Goal: Task Accomplishment & Management: Complete application form

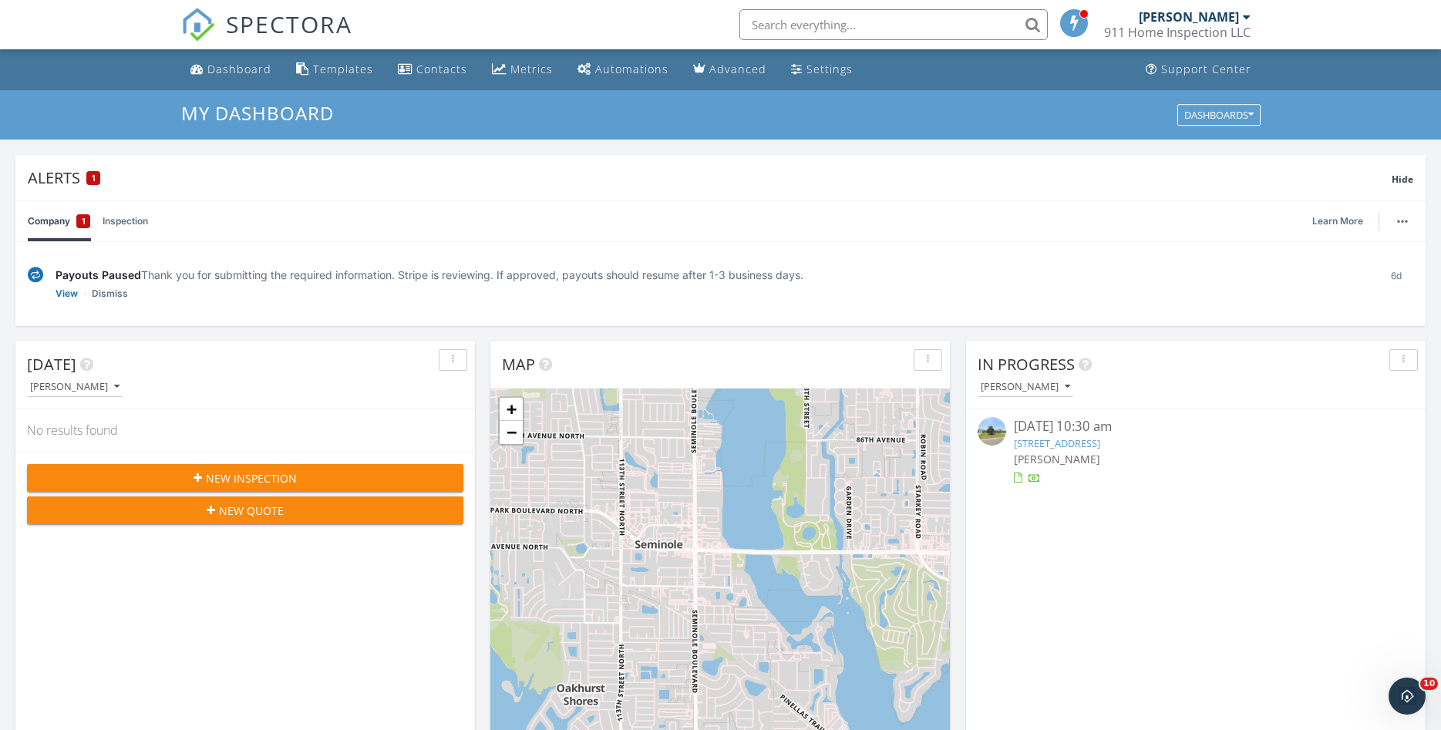
click at [230, 476] on span "New Inspection" at bounding box center [251, 478] width 91 height 16
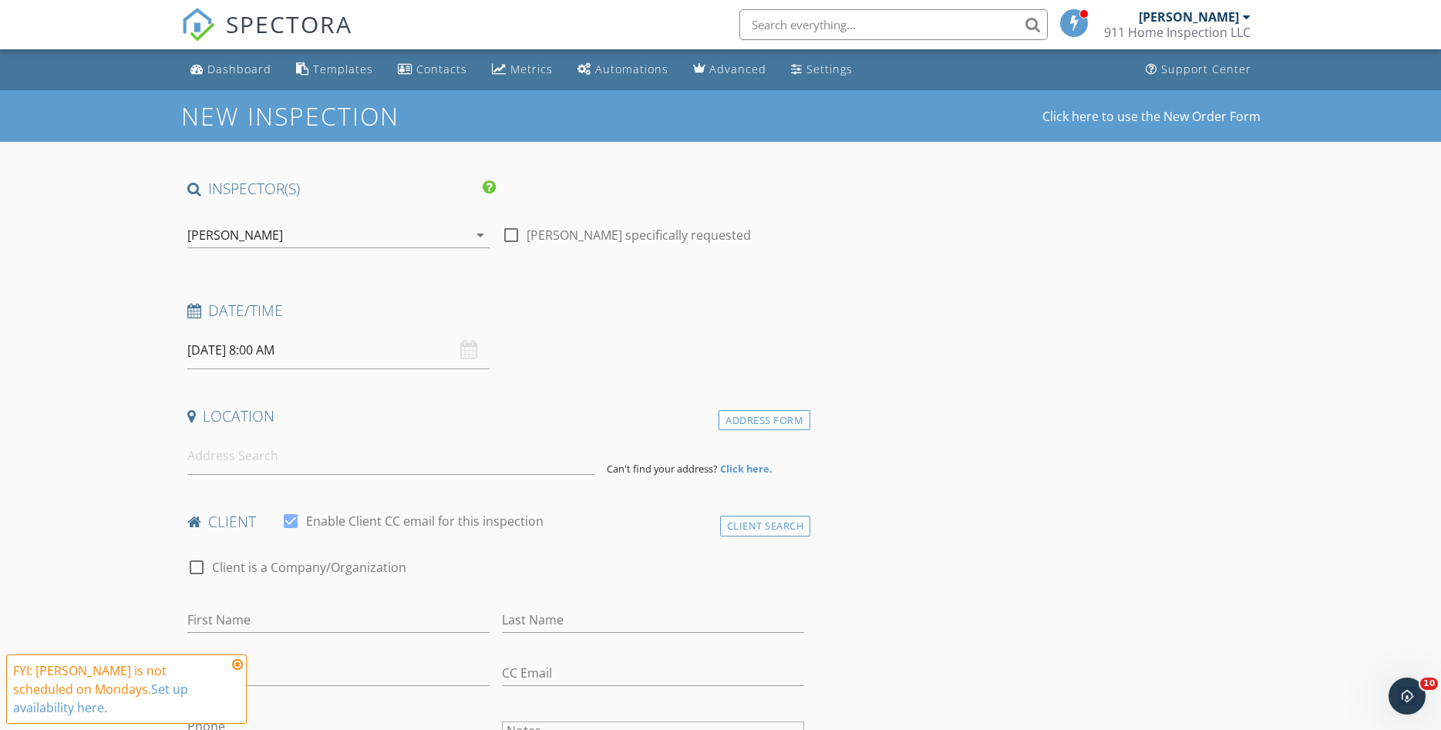
click at [284, 347] on input "[DATE] 8:00 AM" at bounding box center [338, 350] width 302 height 38
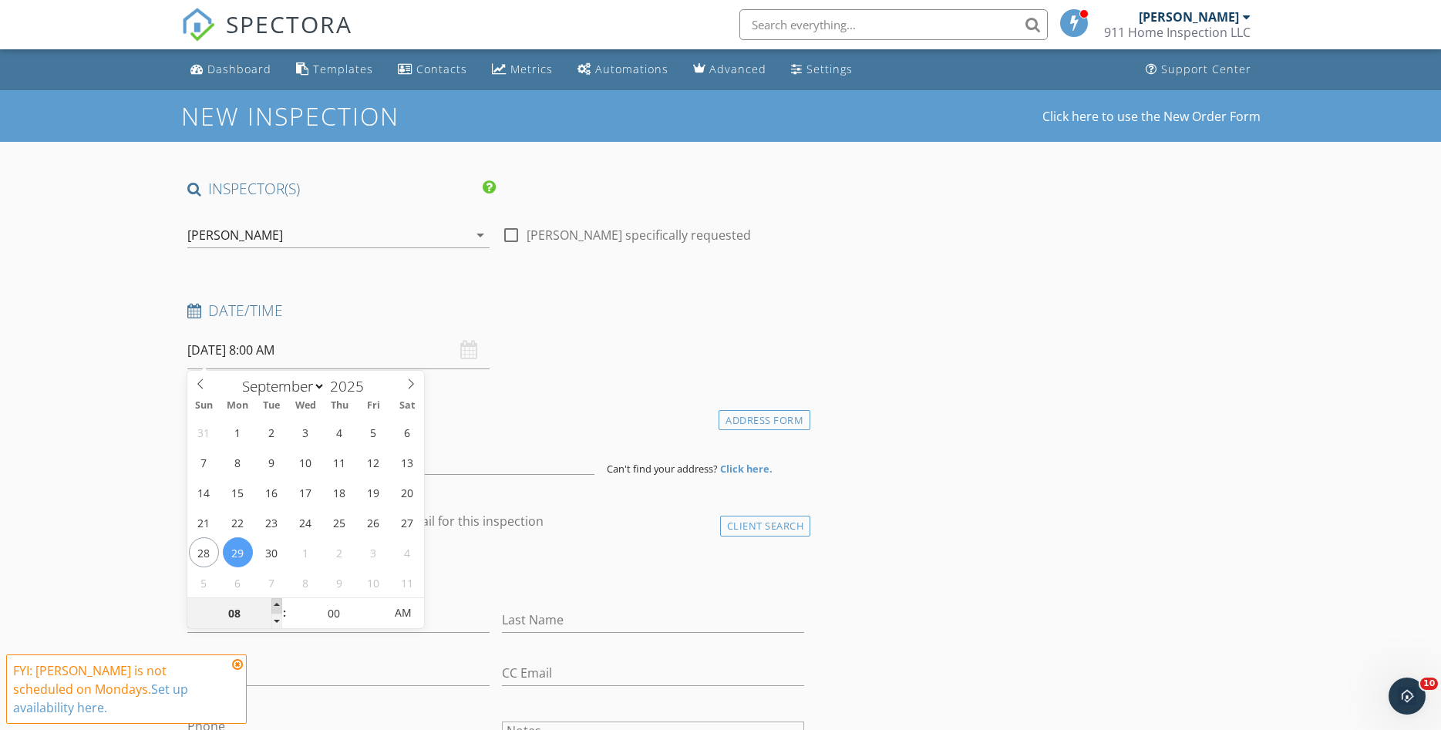
type input "09"
type input "09/29/2025 9:00 AM"
click at [279, 606] on span at bounding box center [276, 605] width 11 height 15
type input "10"
type input "09/29/2025 10:00 AM"
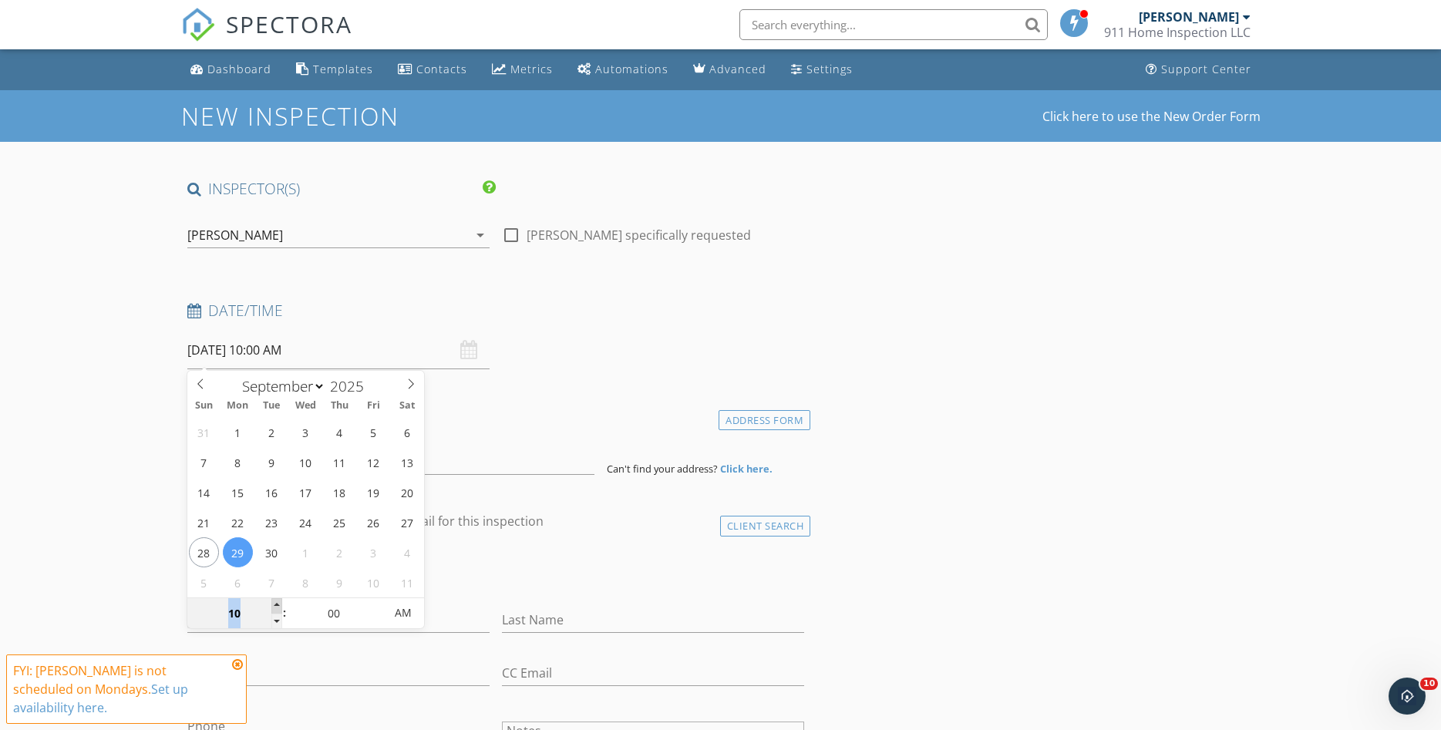
click at [279, 606] on span at bounding box center [276, 605] width 11 height 15
type input "11"
type input "09/29/2025 11:00 AM"
click at [279, 606] on span at bounding box center [276, 605] width 11 height 15
type input "12"
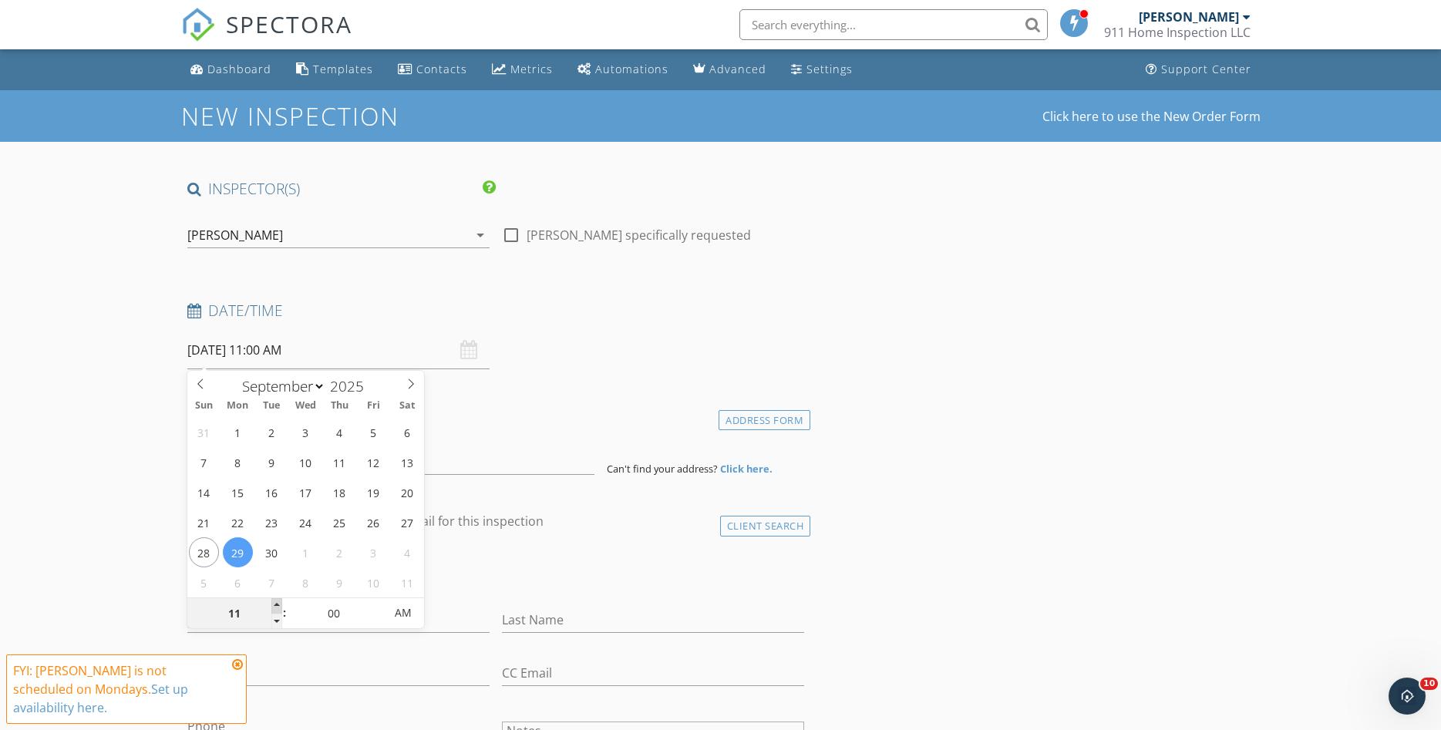
type input "09/29/2025 12:00 PM"
click at [279, 606] on span at bounding box center [276, 605] width 11 height 15
type input "01"
type input "09/29/2025 1:00 PM"
click at [279, 606] on span at bounding box center [276, 605] width 11 height 15
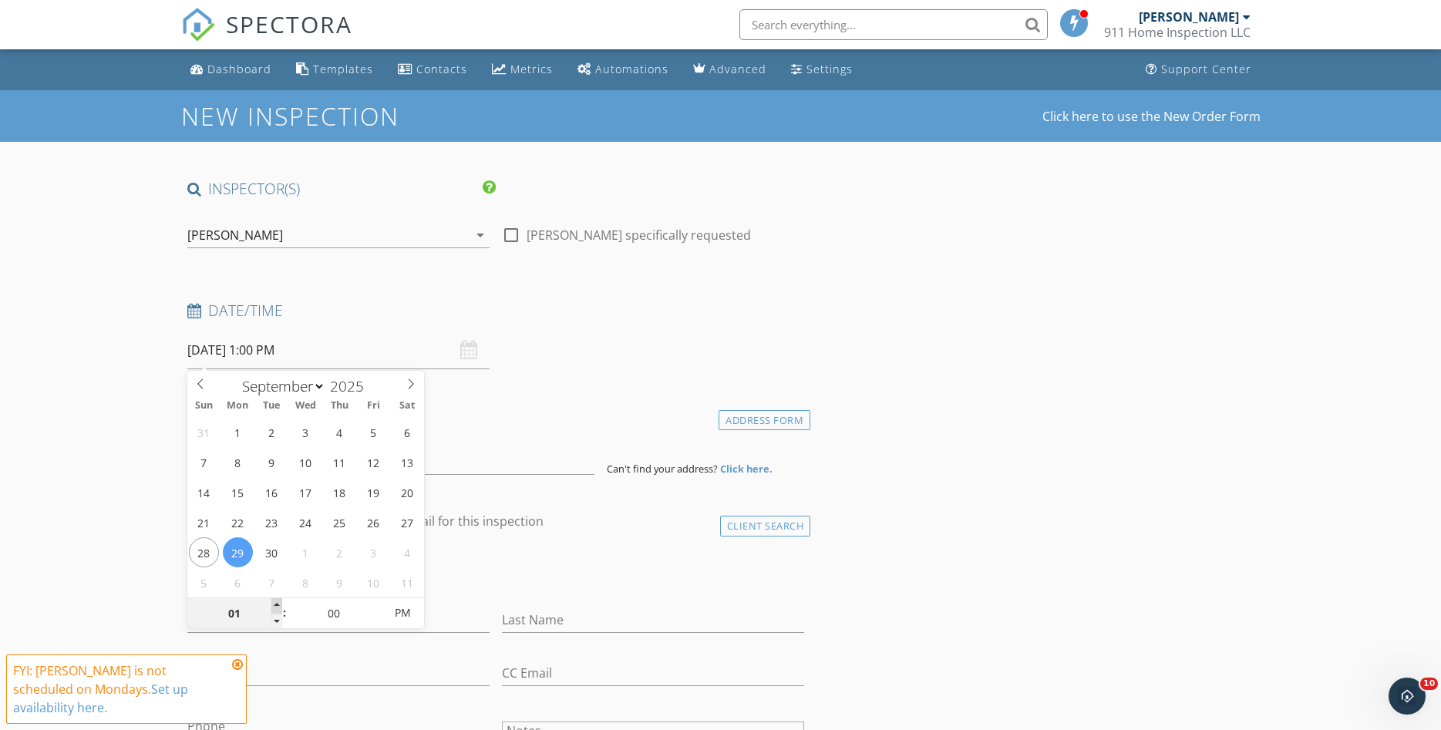
type input "02"
type input "09/29/2025 2:00 PM"
click at [279, 605] on span at bounding box center [276, 605] width 11 height 15
type input "03"
type input "09/29/2025 3:00 PM"
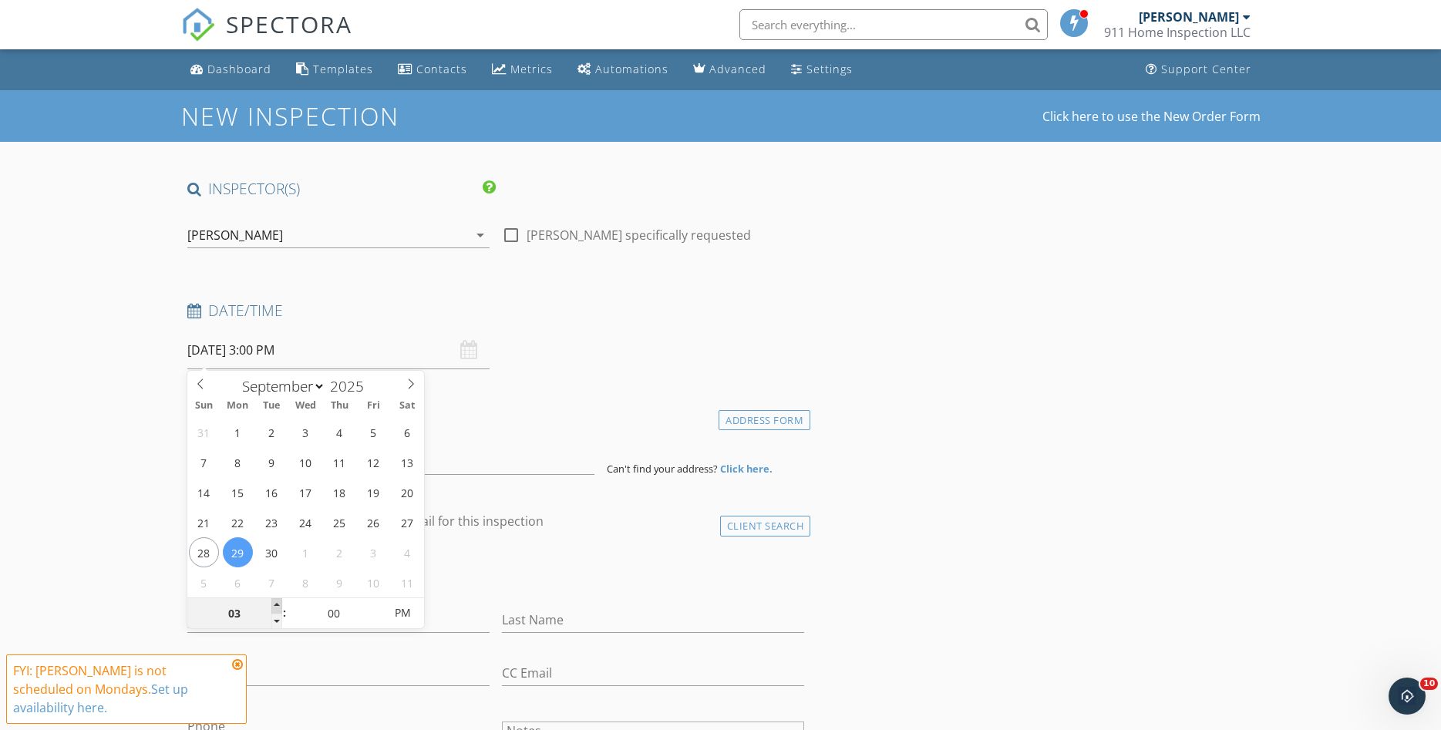
click at [279, 605] on span at bounding box center [276, 605] width 11 height 15
type input "04"
type input "09/29/2025 4:00 PM"
click at [279, 605] on span at bounding box center [276, 605] width 11 height 15
type input "05"
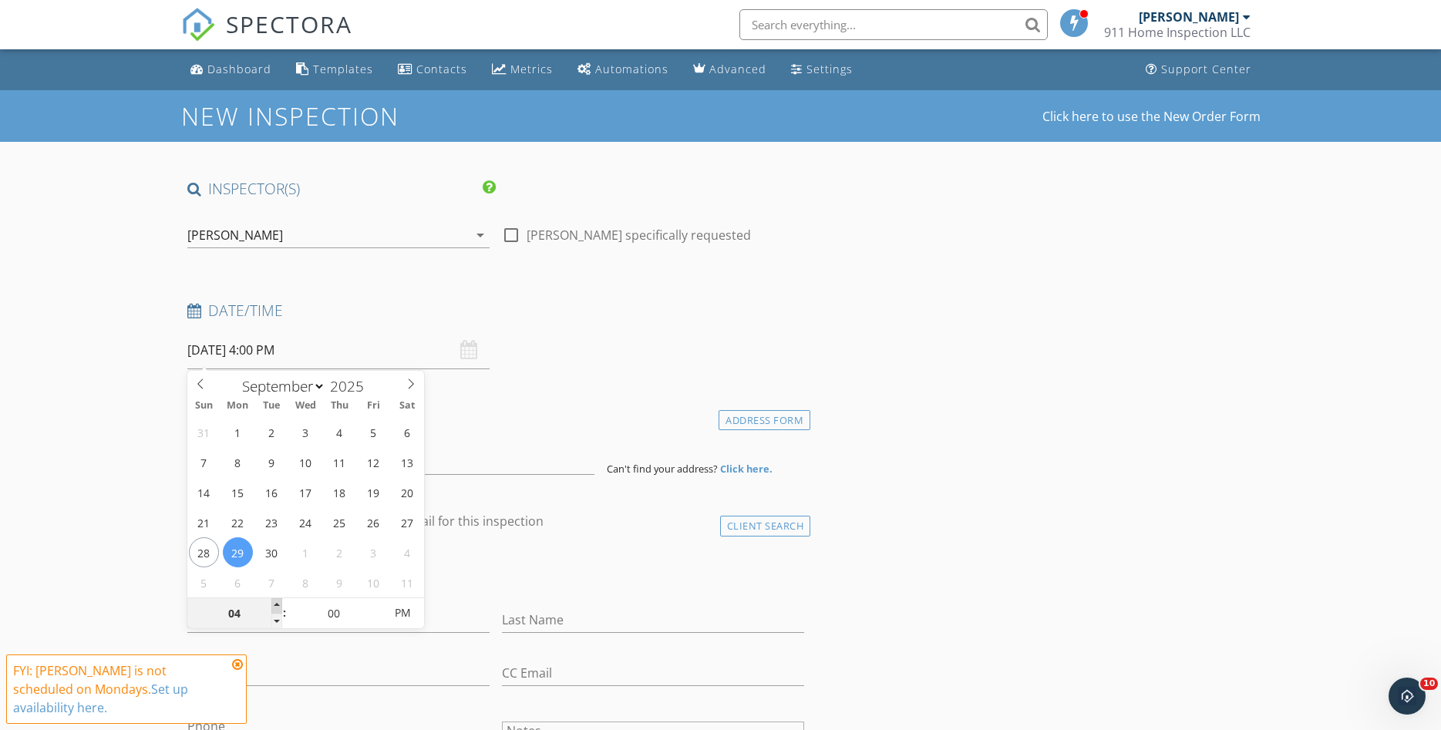
type input "09/29/2025 5:00 PM"
click at [279, 605] on span at bounding box center [276, 605] width 11 height 15
type input "04"
type input "09/29/2025 4:00 PM"
click at [276, 618] on span at bounding box center [276, 621] width 11 height 15
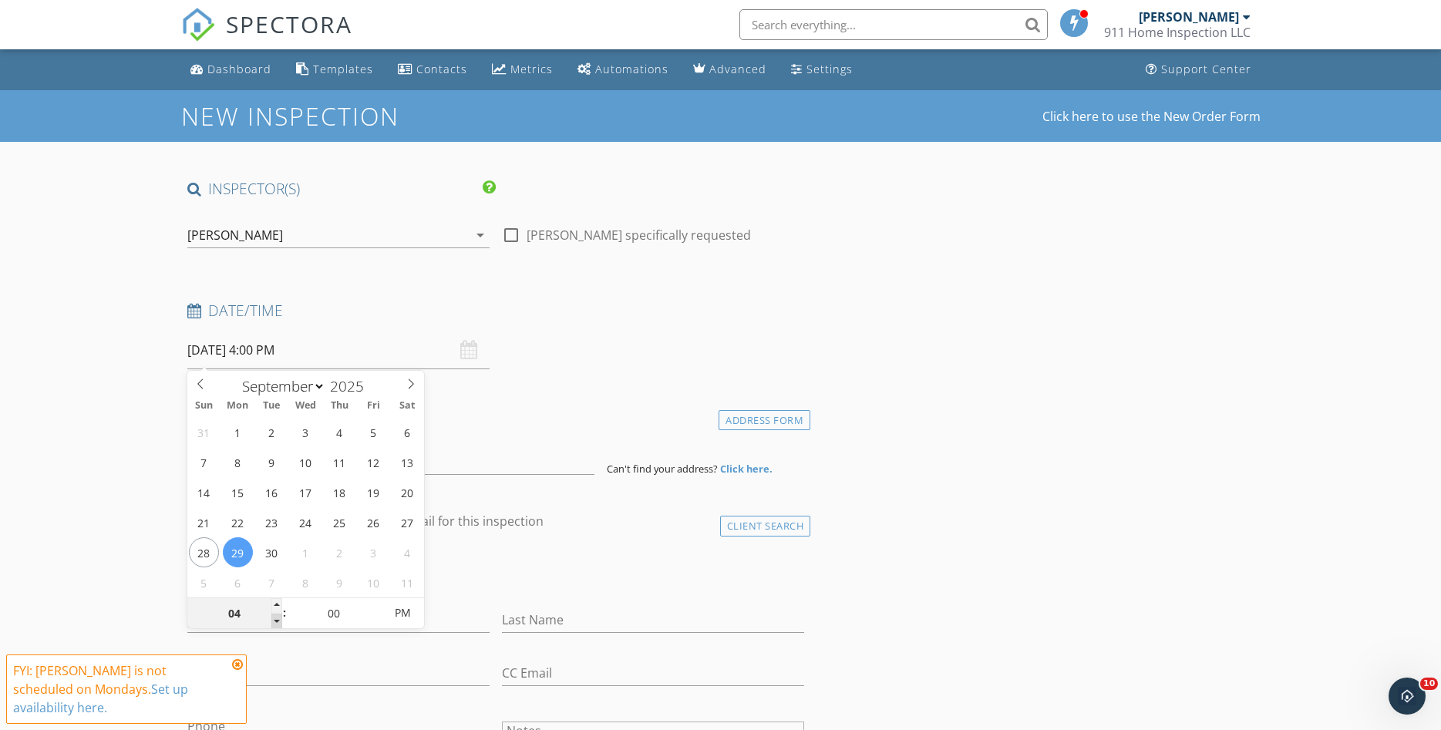
type input "03"
type input "09/29/2025 3:00 PM"
click at [276, 618] on span at bounding box center [276, 621] width 11 height 15
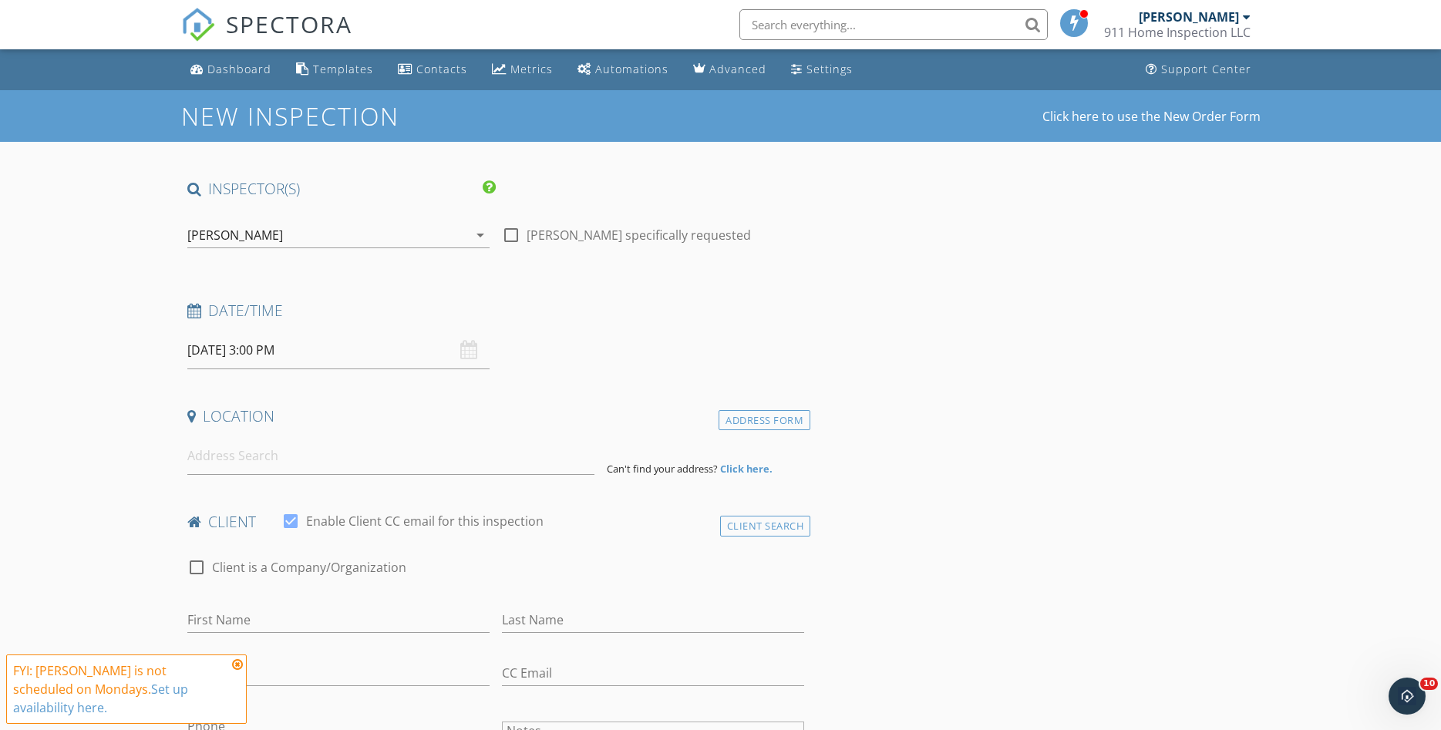
click at [674, 338] on div "Date/Time 09/29/2025 3:00 PM" at bounding box center [496, 335] width 630 height 69
click at [257, 459] on input at bounding box center [390, 456] width 407 height 38
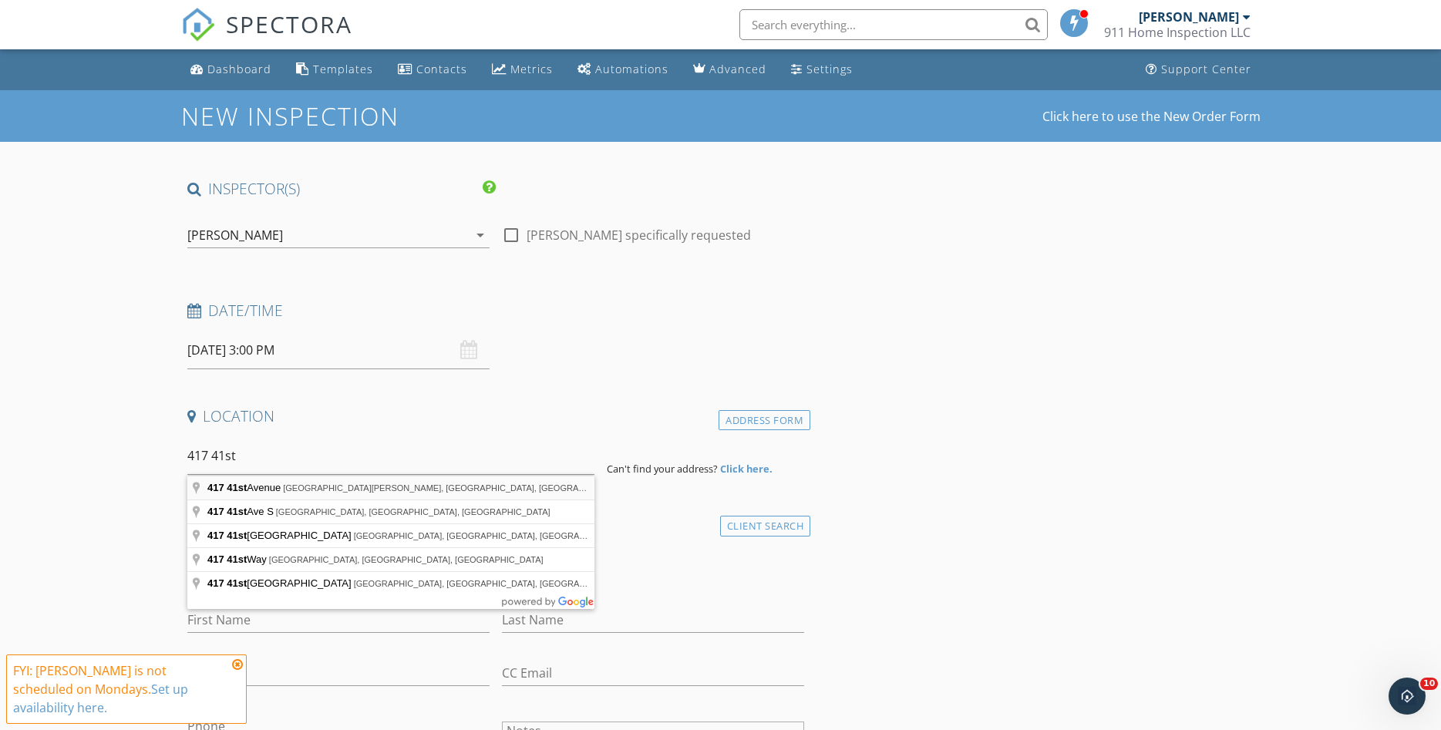
type input "417 41st Avenue, St. Pete Beach, FL, USA"
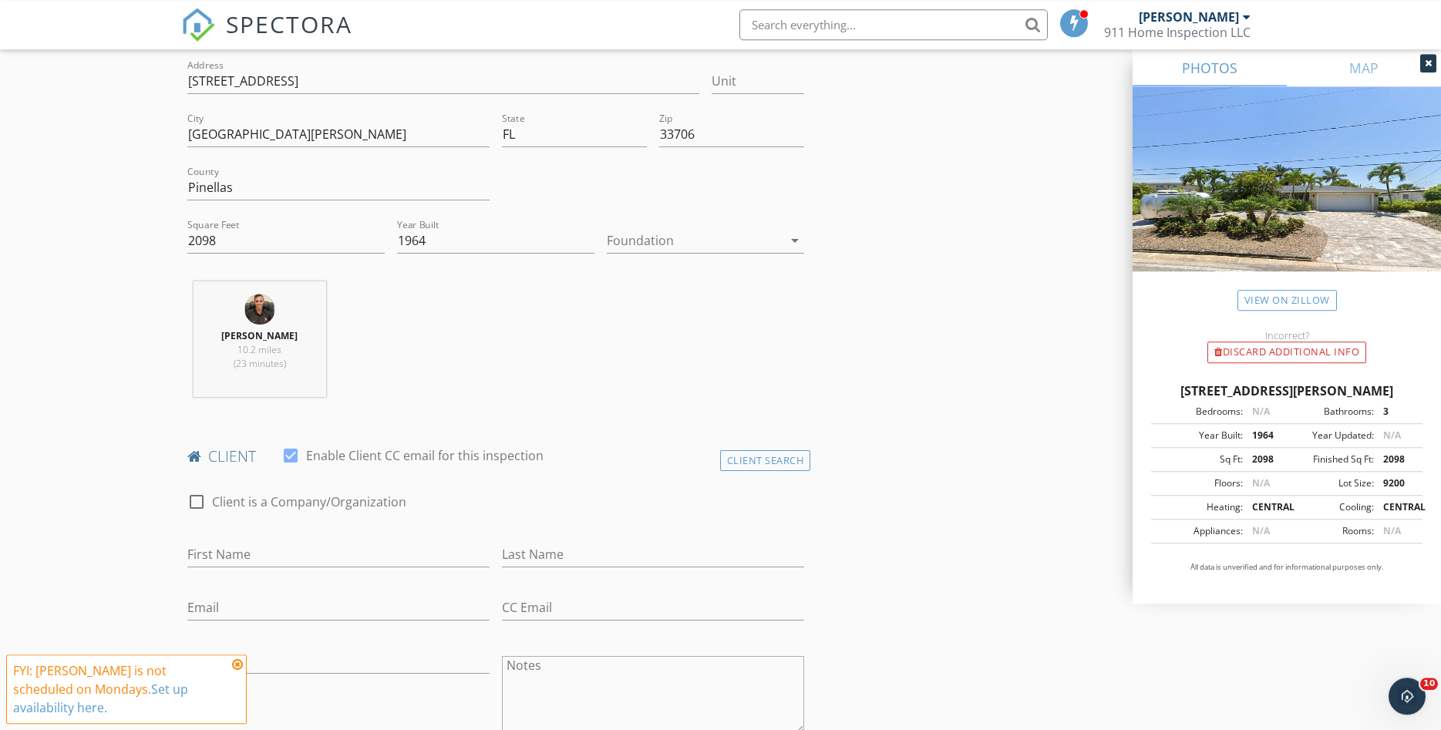
scroll to position [393, 0]
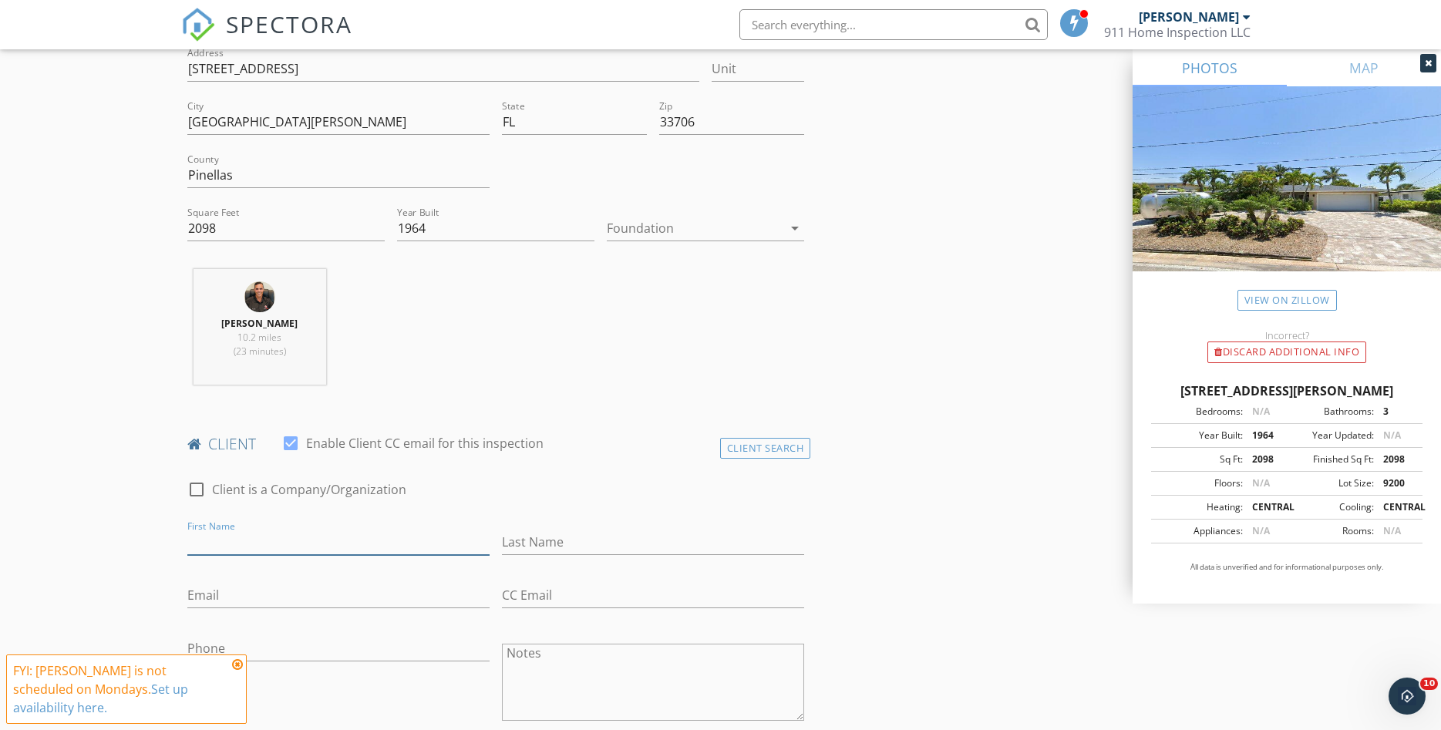
click at [193, 538] on input "First Name" at bounding box center [338, 542] width 302 height 25
type input "Rebecca"
type input "Lyons"
click at [267, 585] on input "Email" at bounding box center [338, 595] width 302 height 25
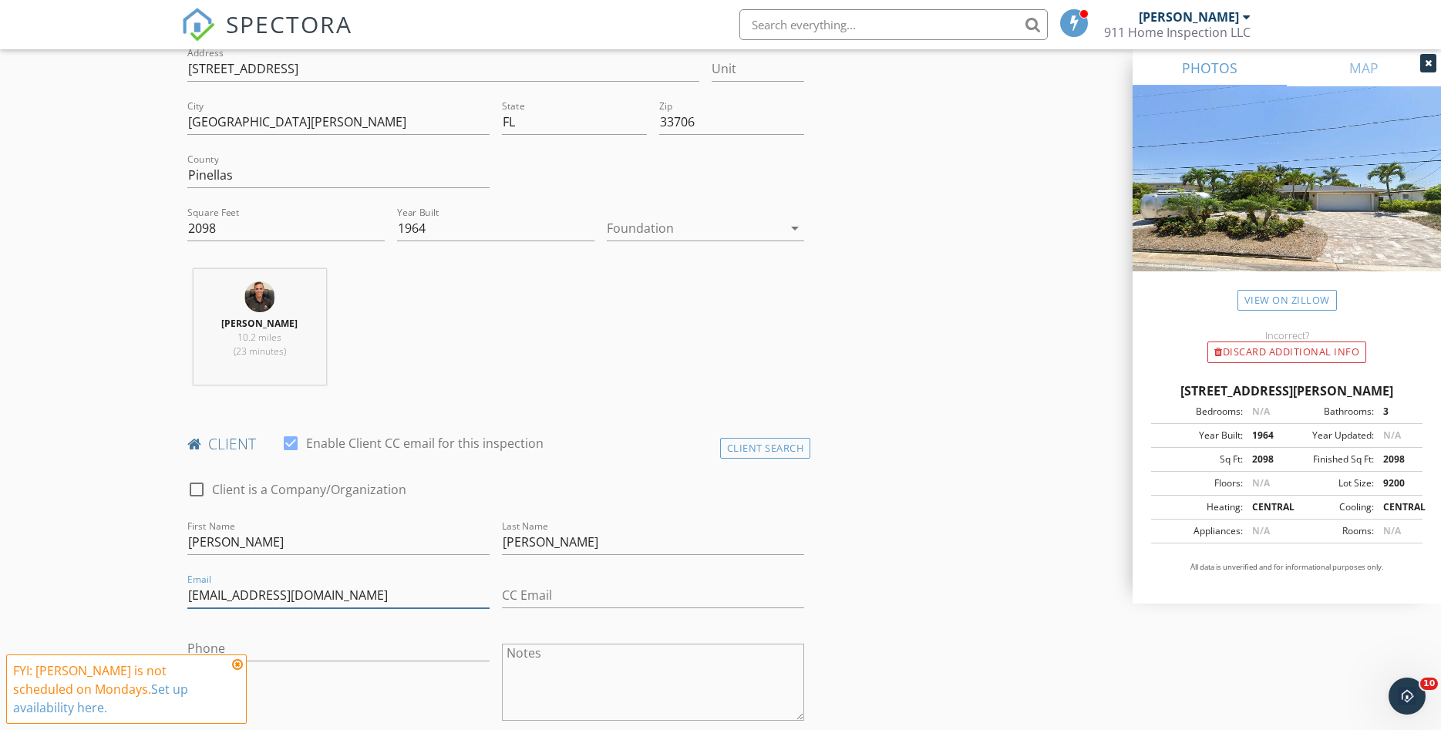
type input "rglyons21@gmail.com"
click at [254, 648] on input "Phone" at bounding box center [338, 648] width 302 height 25
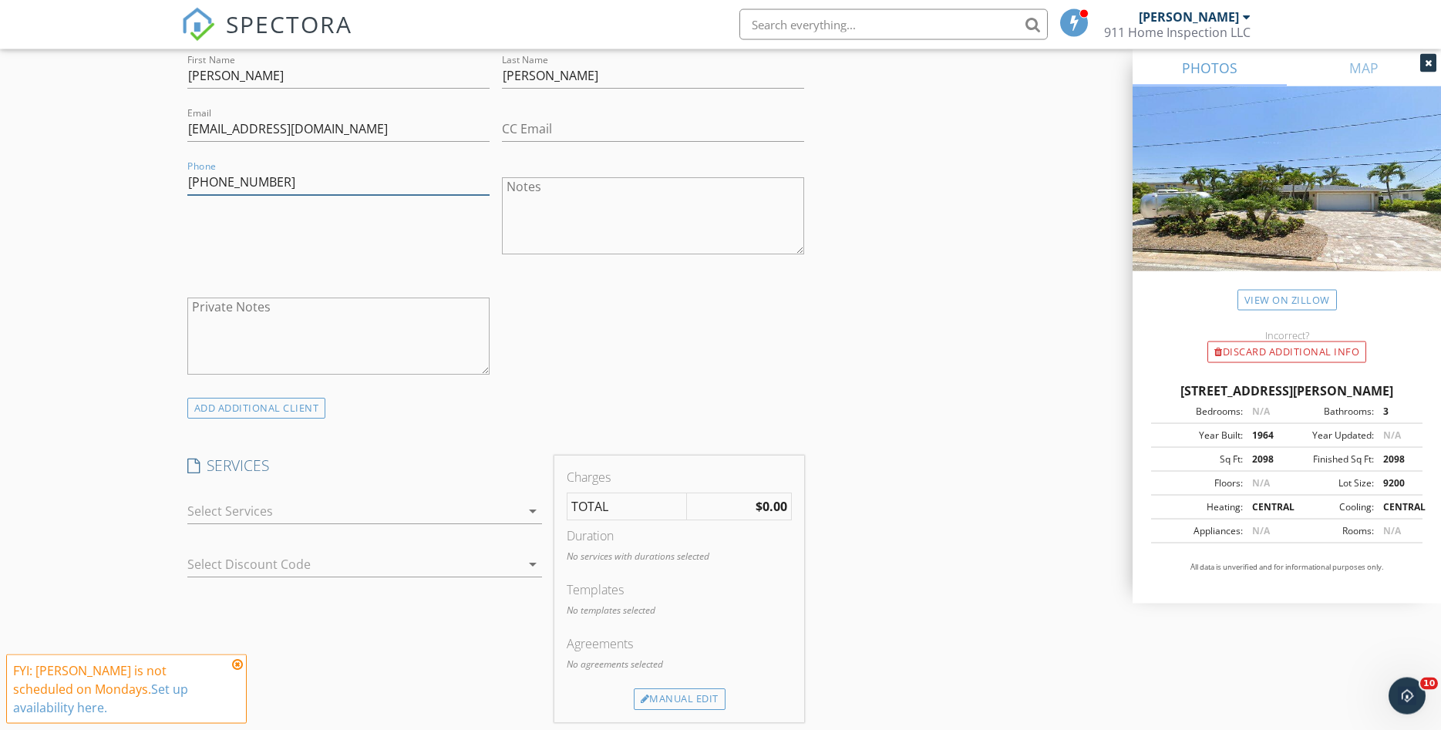
scroll to position [865, 0]
type input "973-879-0715"
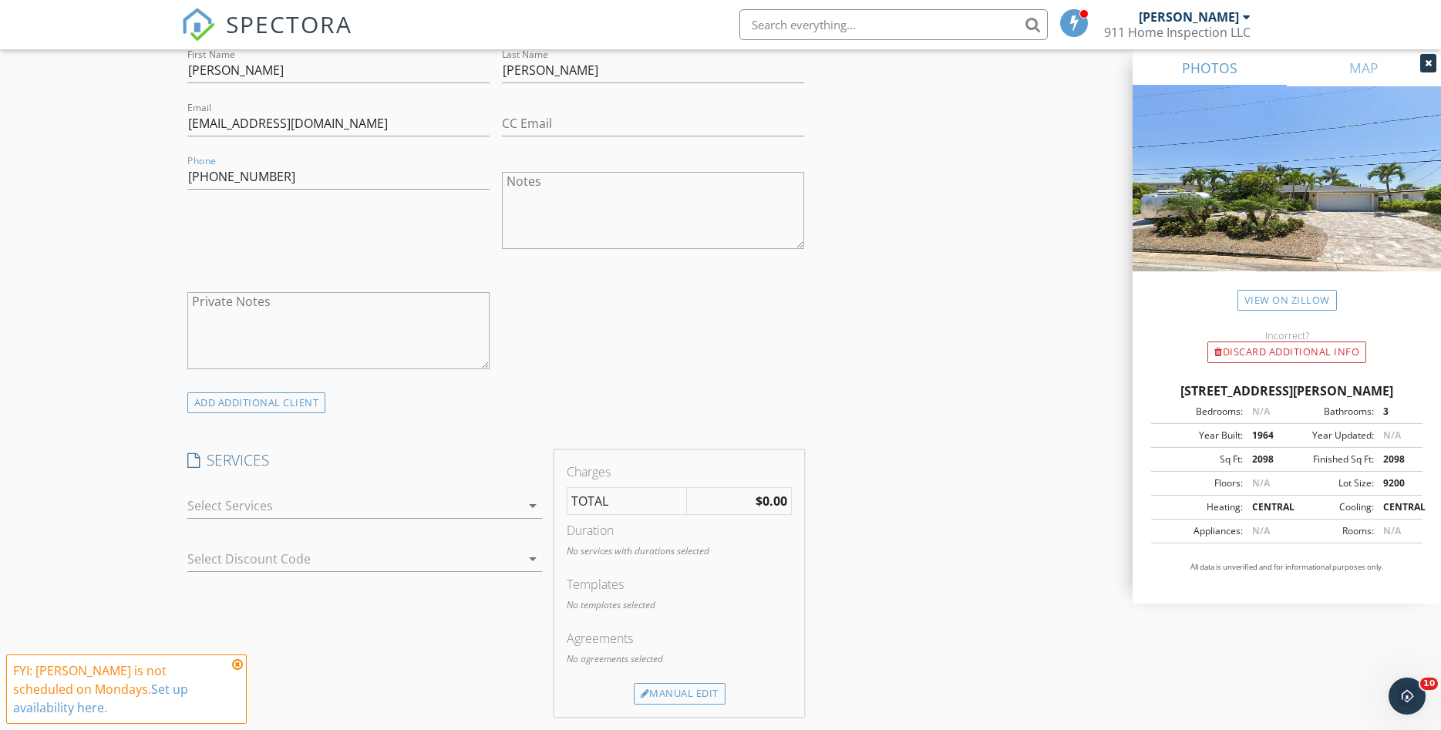
click at [341, 507] on div at bounding box center [353, 505] width 333 height 25
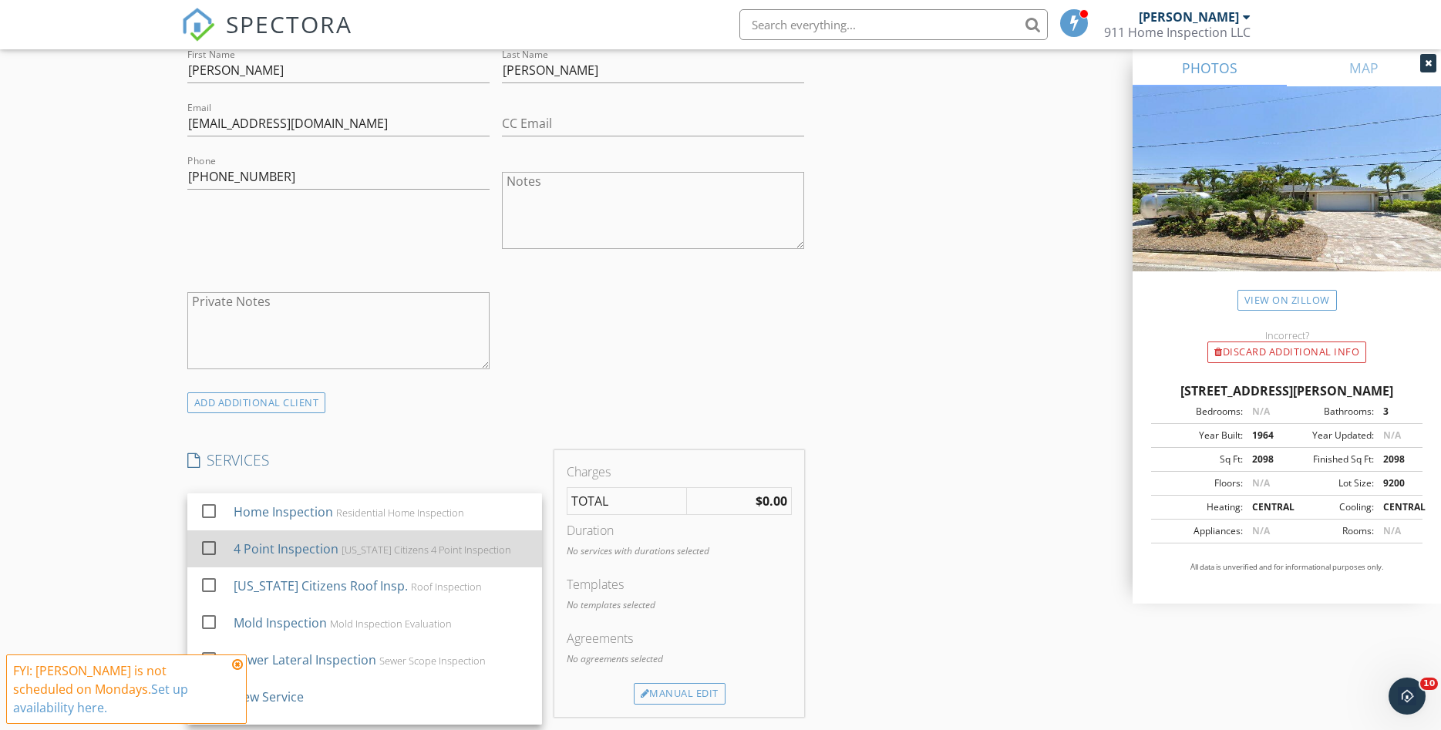
click at [215, 553] on div at bounding box center [209, 548] width 26 height 26
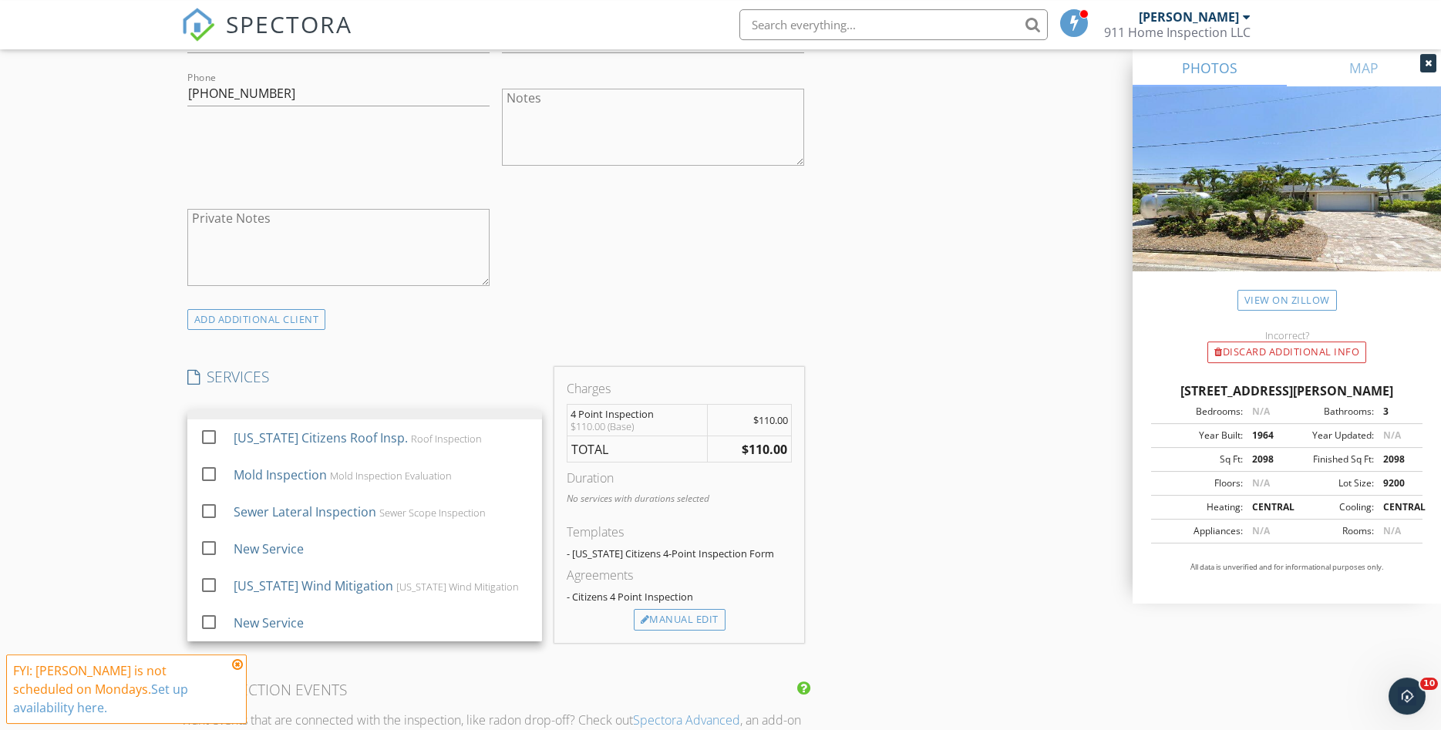
scroll to position [1101, 0]
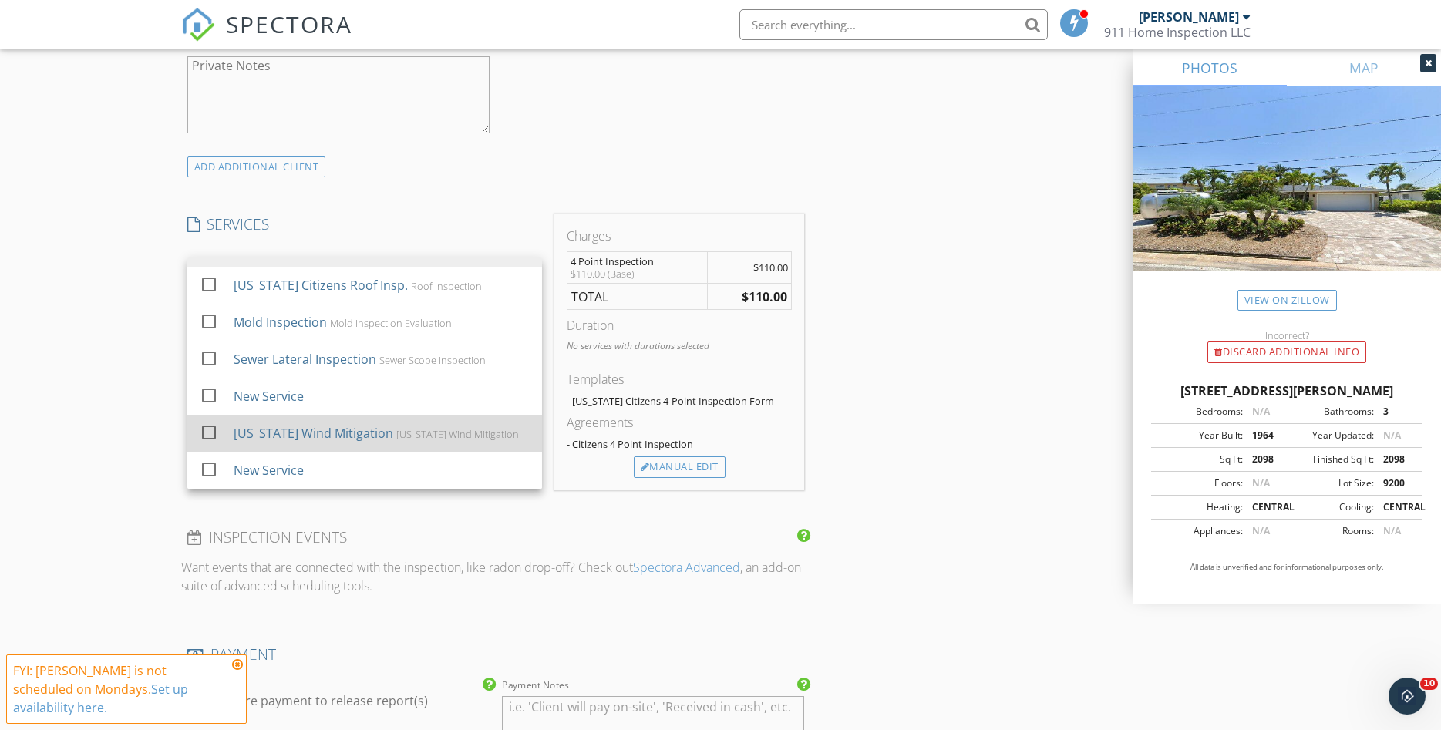
click at [212, 436] on div at bounding box center [209, 432] width 26 height 26
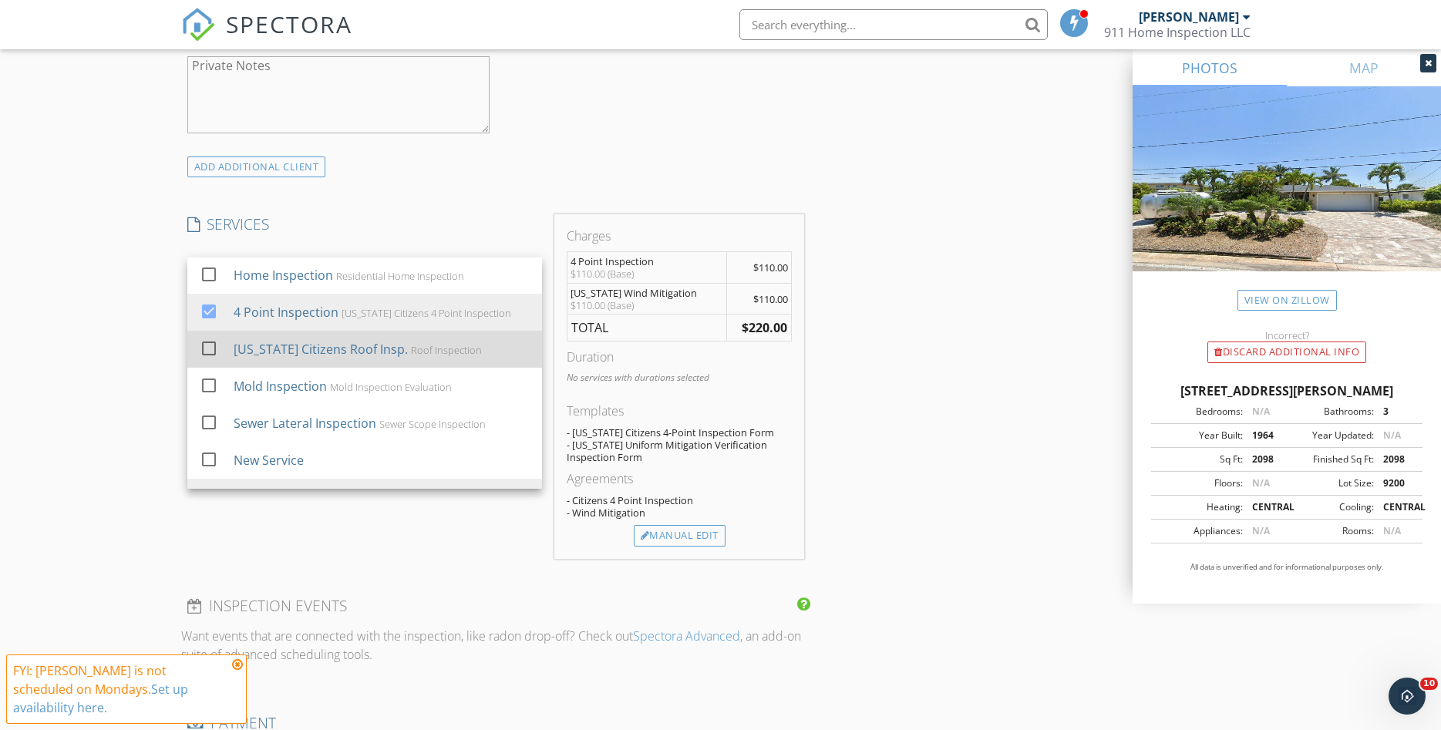
scroll to position [0, 0]
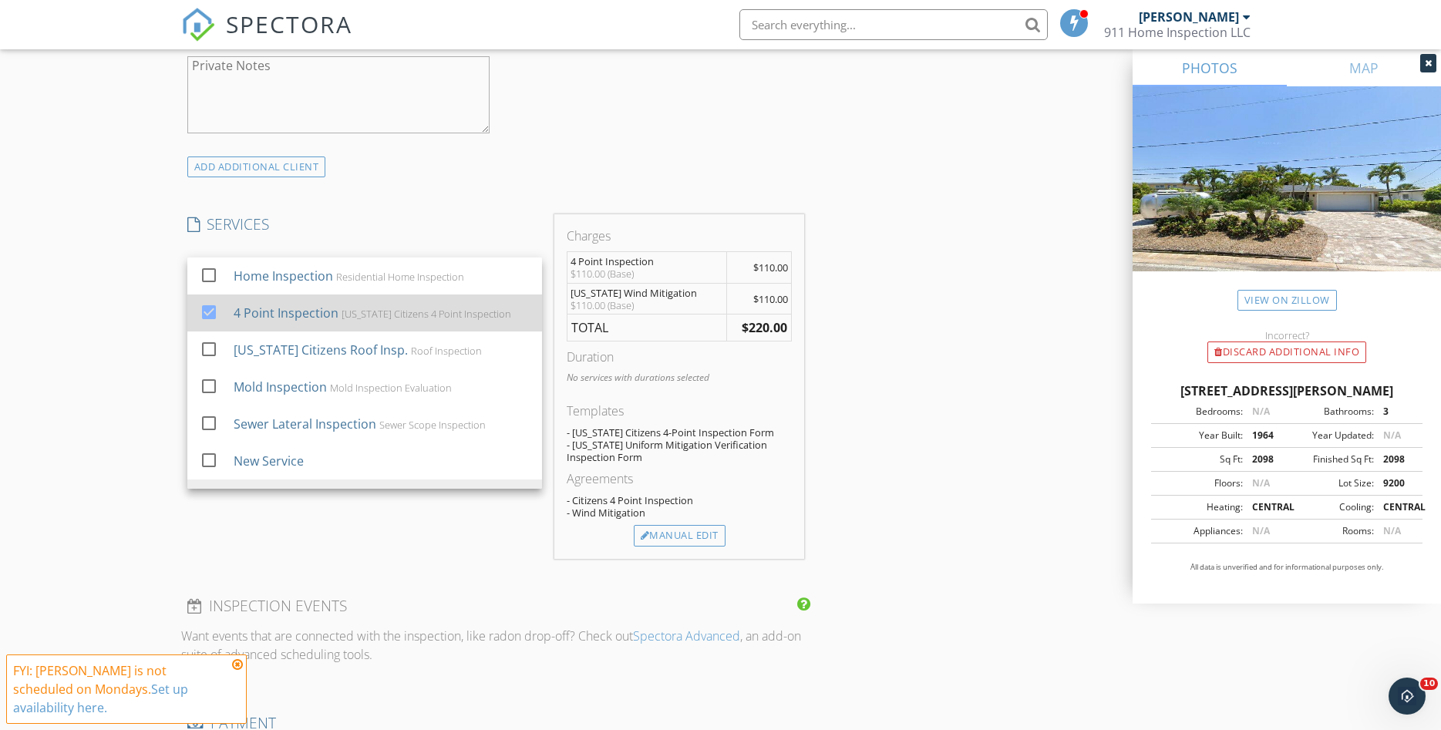
click at [280, 314] on div "4 Point Inspection" at bounding box center [285, 313] width 105 height 19
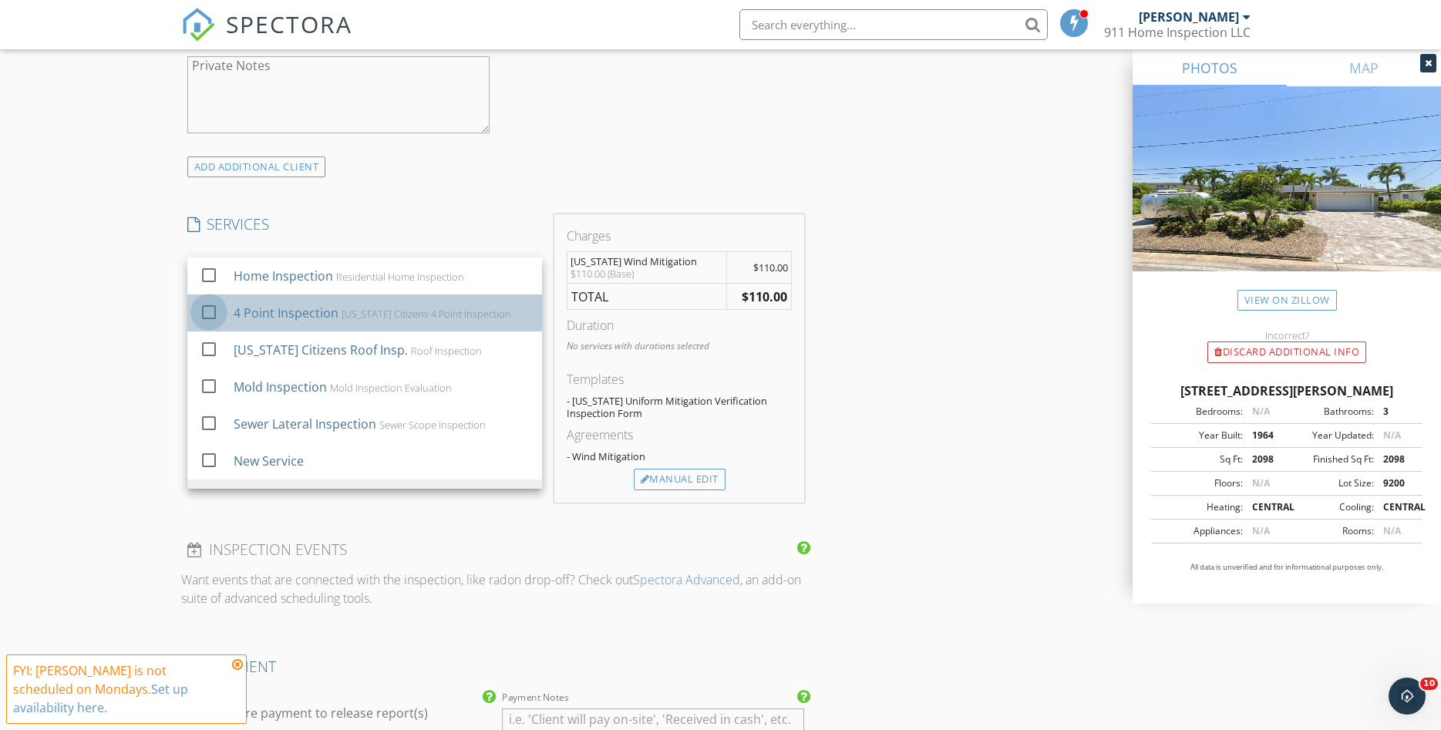
click at [215, 314] on div at bounding box center [209, 312] width 26 height 26
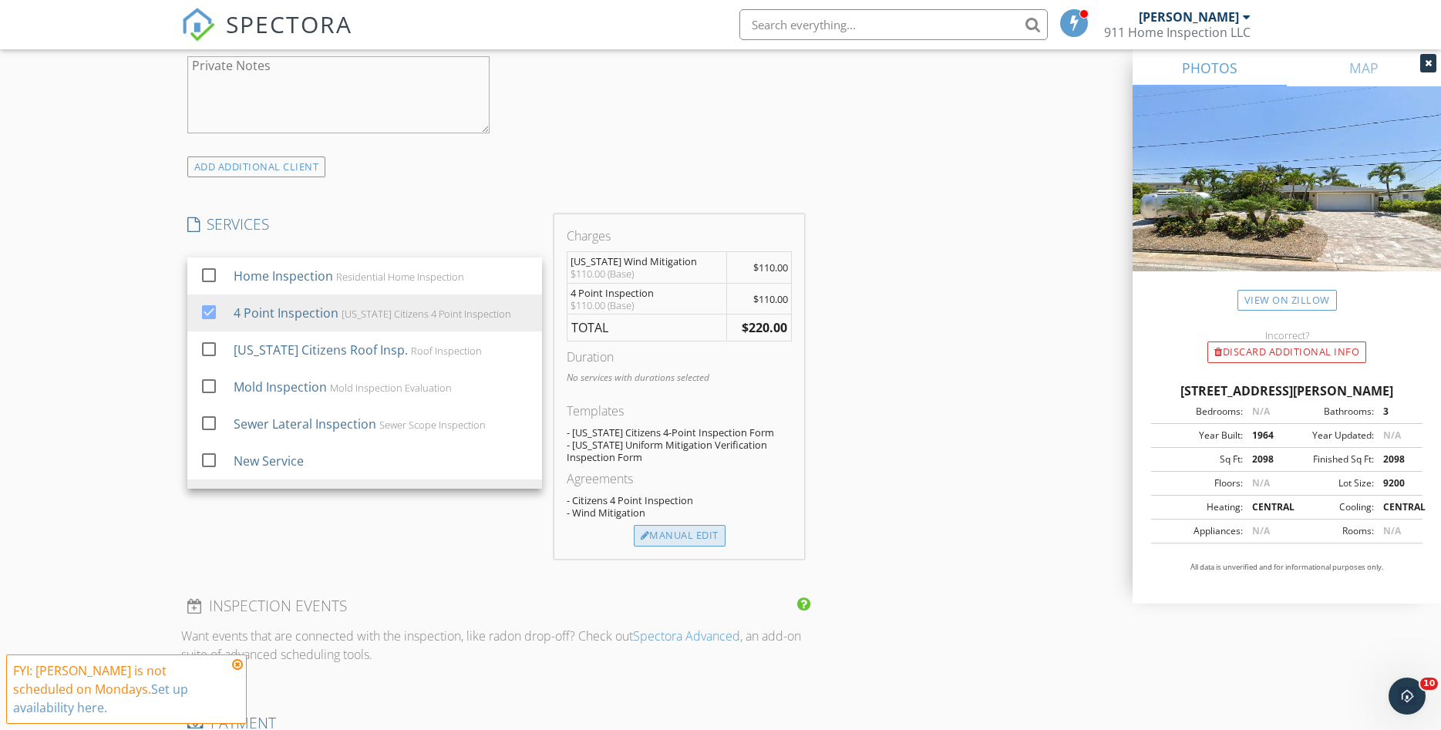
click at [689, 537] on div "Manual Edit" at bounding box center [680, 536] width 92 height 22
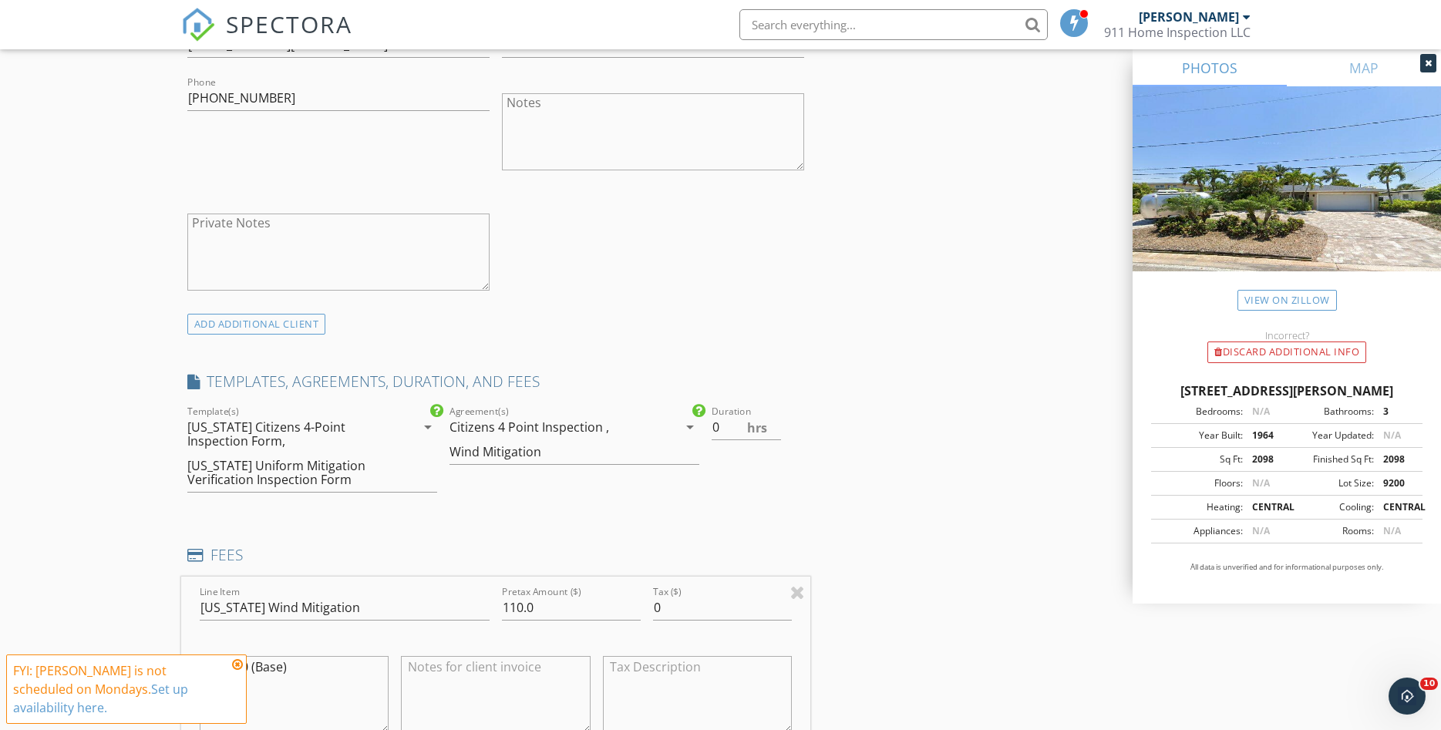
scroll to position [1101, 0]
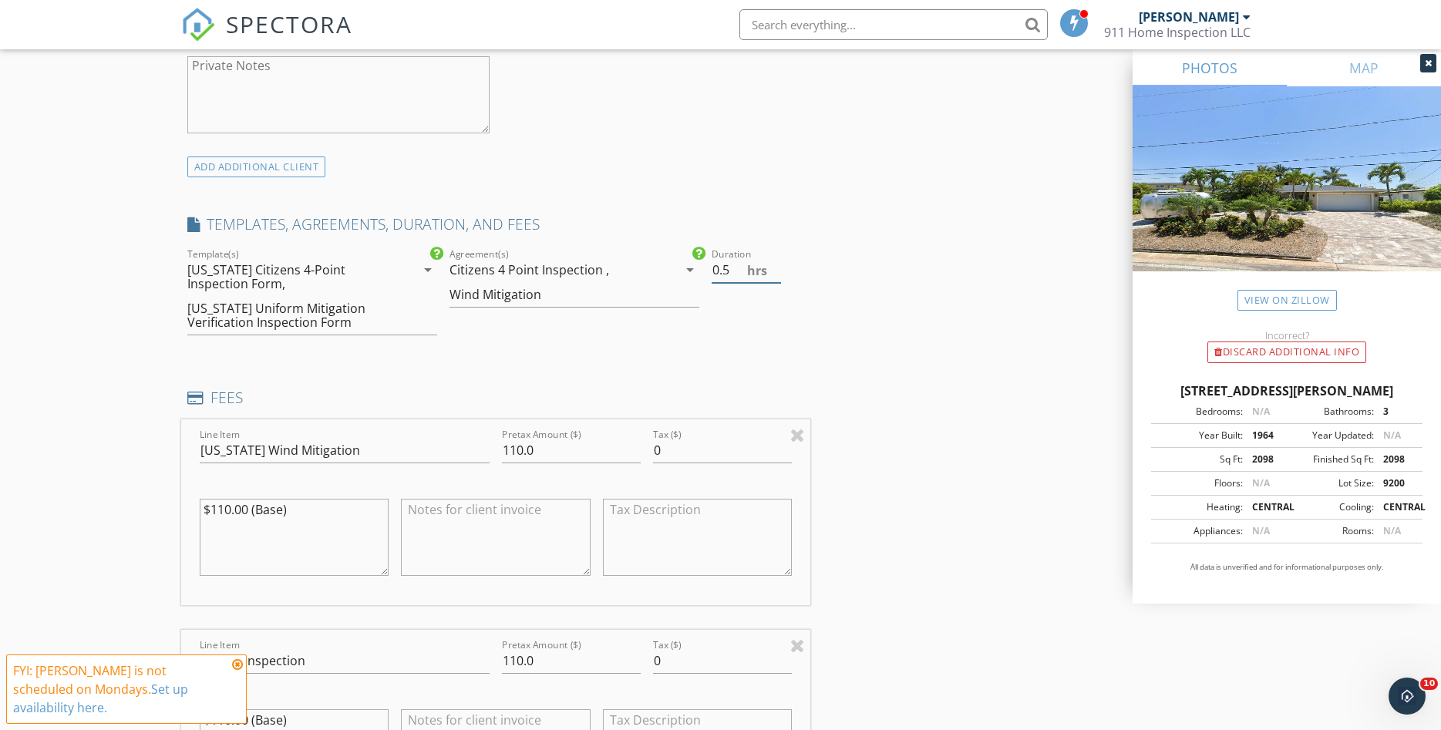
click at [775, 267] on input "0.5" at bounding box center [745, 269] width 69 height 25
click at [775, 267] on input "1" at bounding box center [745, 269] width 69 height 25
type input "1.5"
click at [775, 267] on input "1.5" at bounding box center [745, 269] width 69 height 25
click at [543, 445] on input "110.0" at bounding box center [571, 450] width 139 height 25
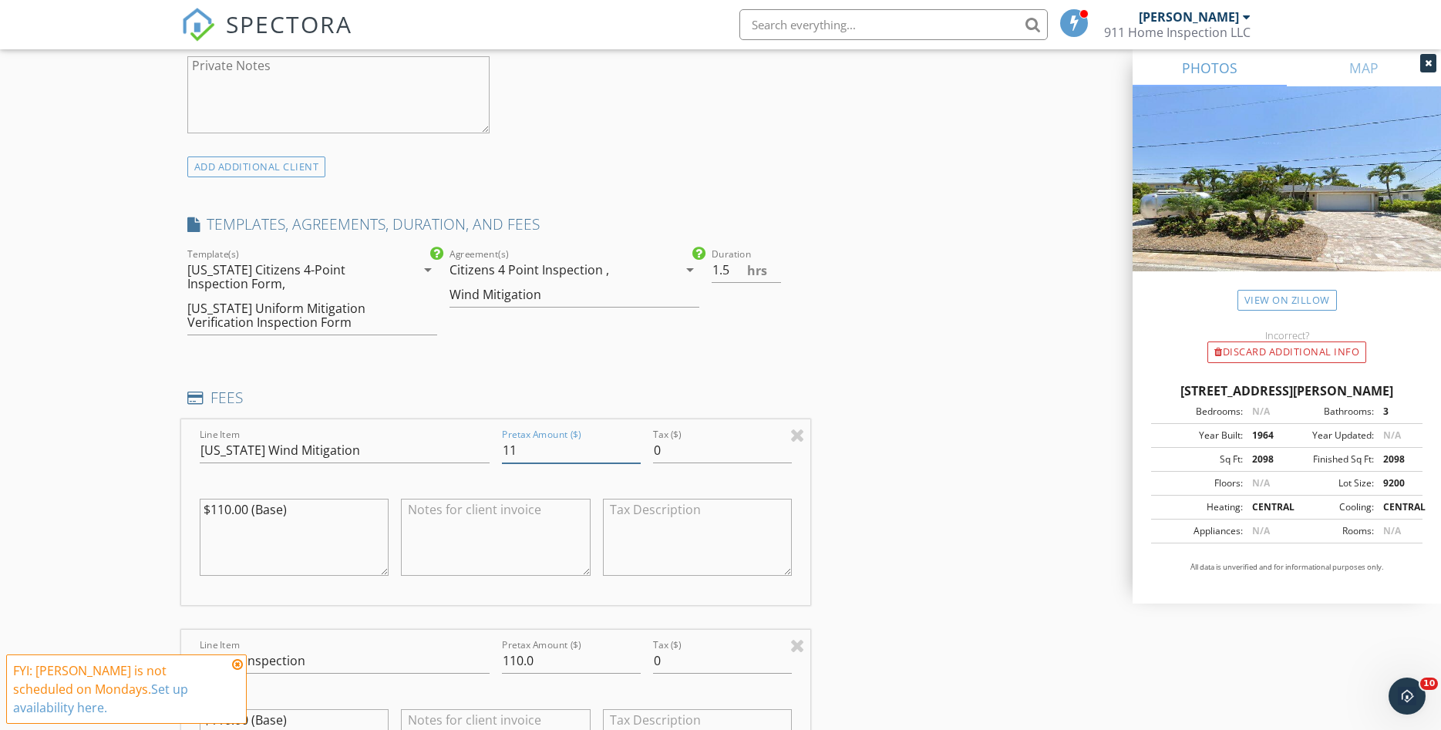
type input "1"
type input "150.00"
click at [248, 513] on textarea "$110.00 (Base)" at bounding box center [295, 537] width 190 height 77
type textarea "$150.00 (Base)"
type input "1"
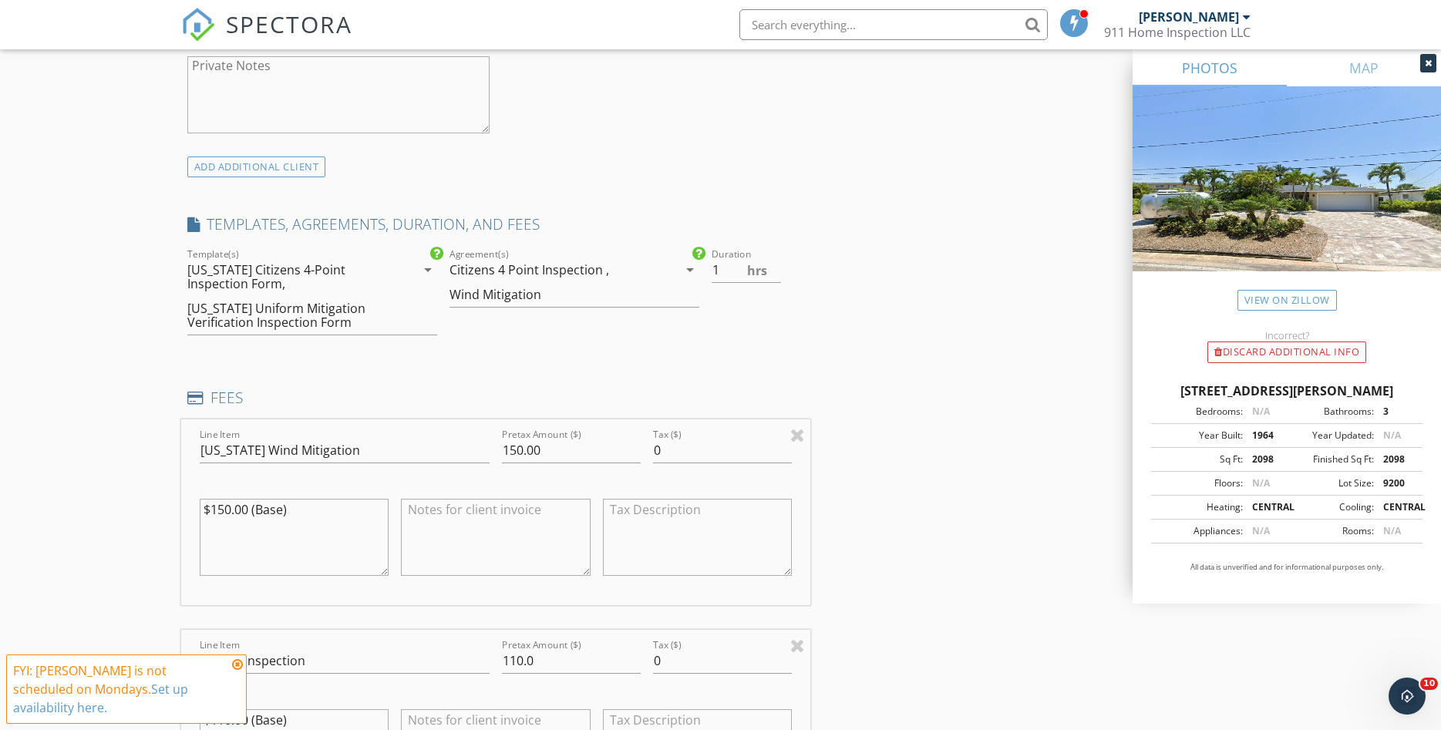
type textarea "$150.00 (Base)"
click at [772, 271] on input "1" at bounding box center [745, 269] width 69 height 25
click at [772, 271] on input "0.5" at bounding box center [745, 269] width 69 height 25
click at [776, 266] on input "1" at bounding box center [745, 269] width 69 height 25
click at [776, 266] on input "1.5" at bounding box center [745, 269] width 69 height 25
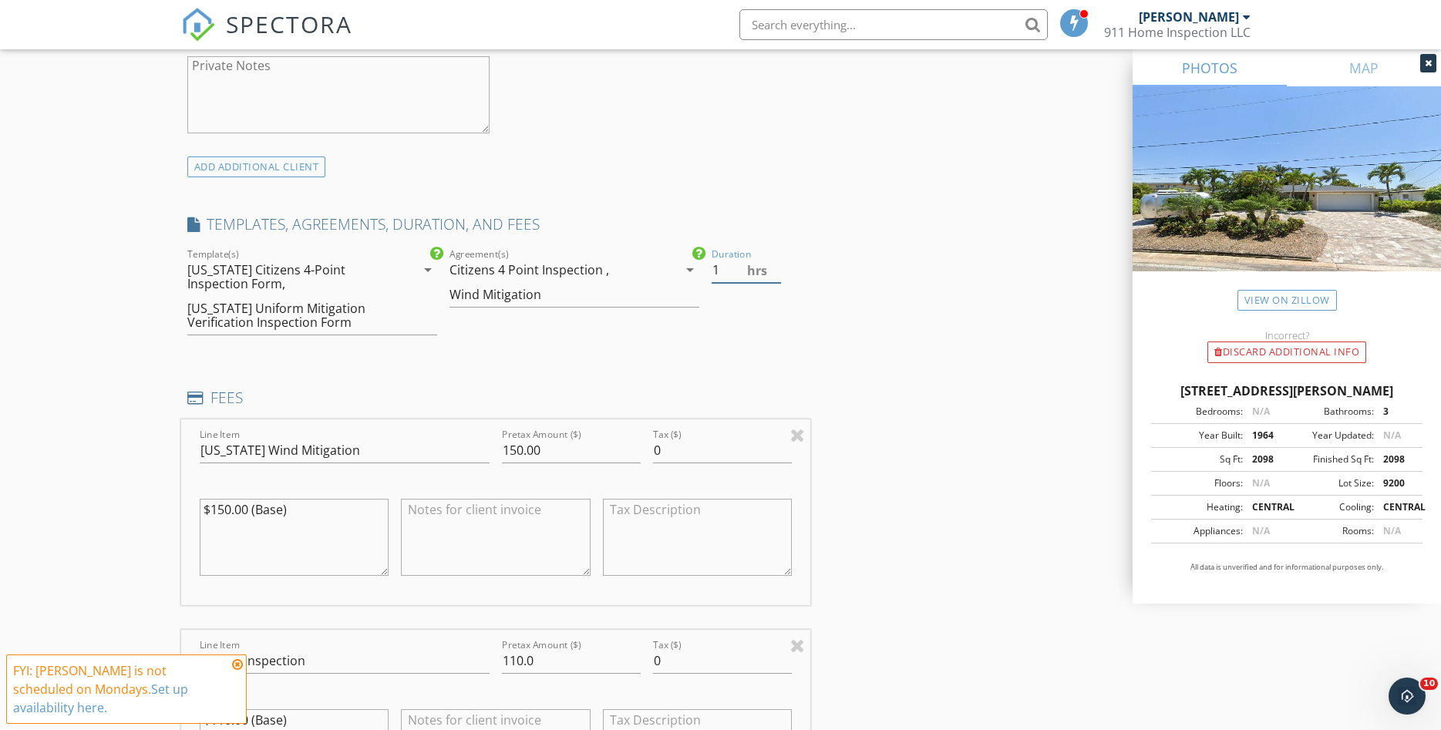
type input "1"
click at [775, 272] on input "1" at bounding box center [745, 269] width 69 height 25
click at [549, 446] on input "150.00" at bounding box center [571, 450] width 139 height 25
type input "1"
type input "75.00"
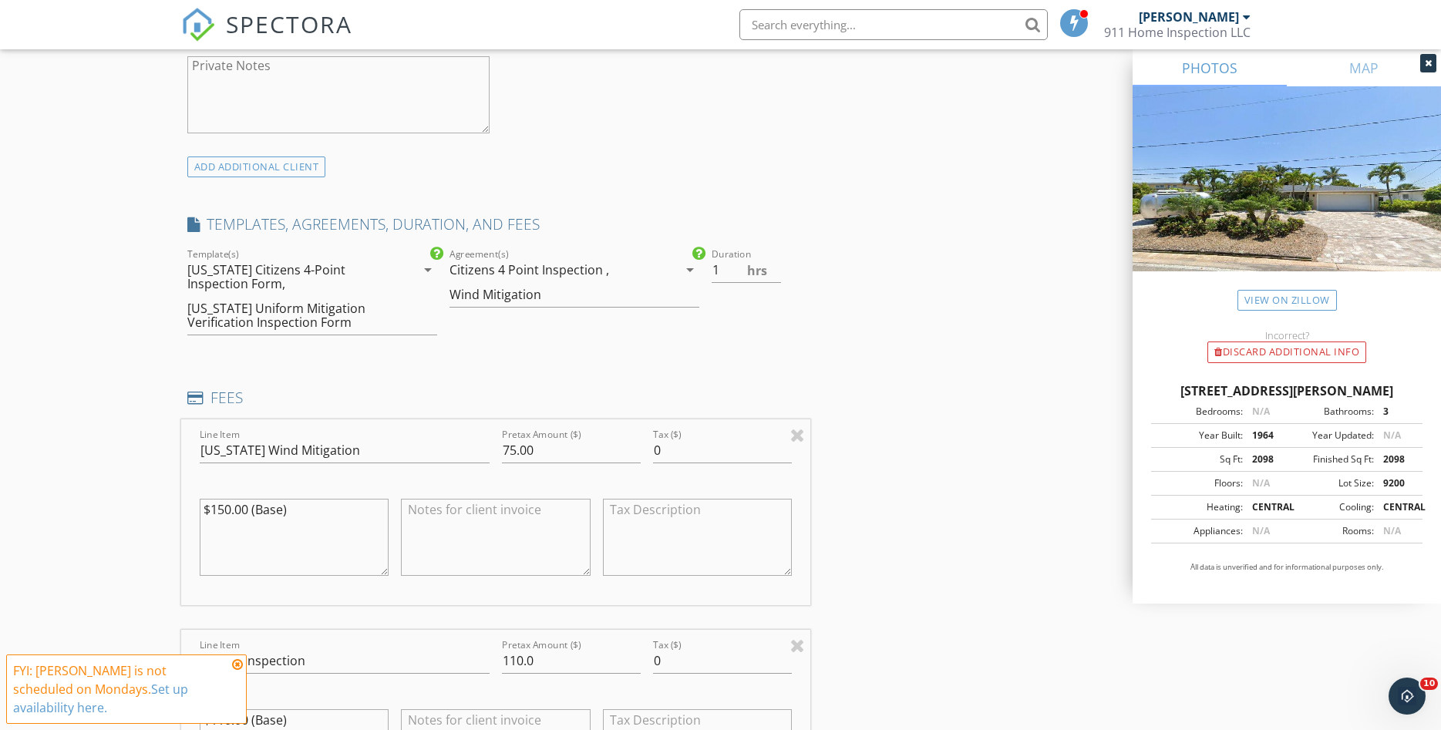
click at [247, 501] on textarea "$150.00 (Base)" at bounding box center [295, 537] width 190 height 77
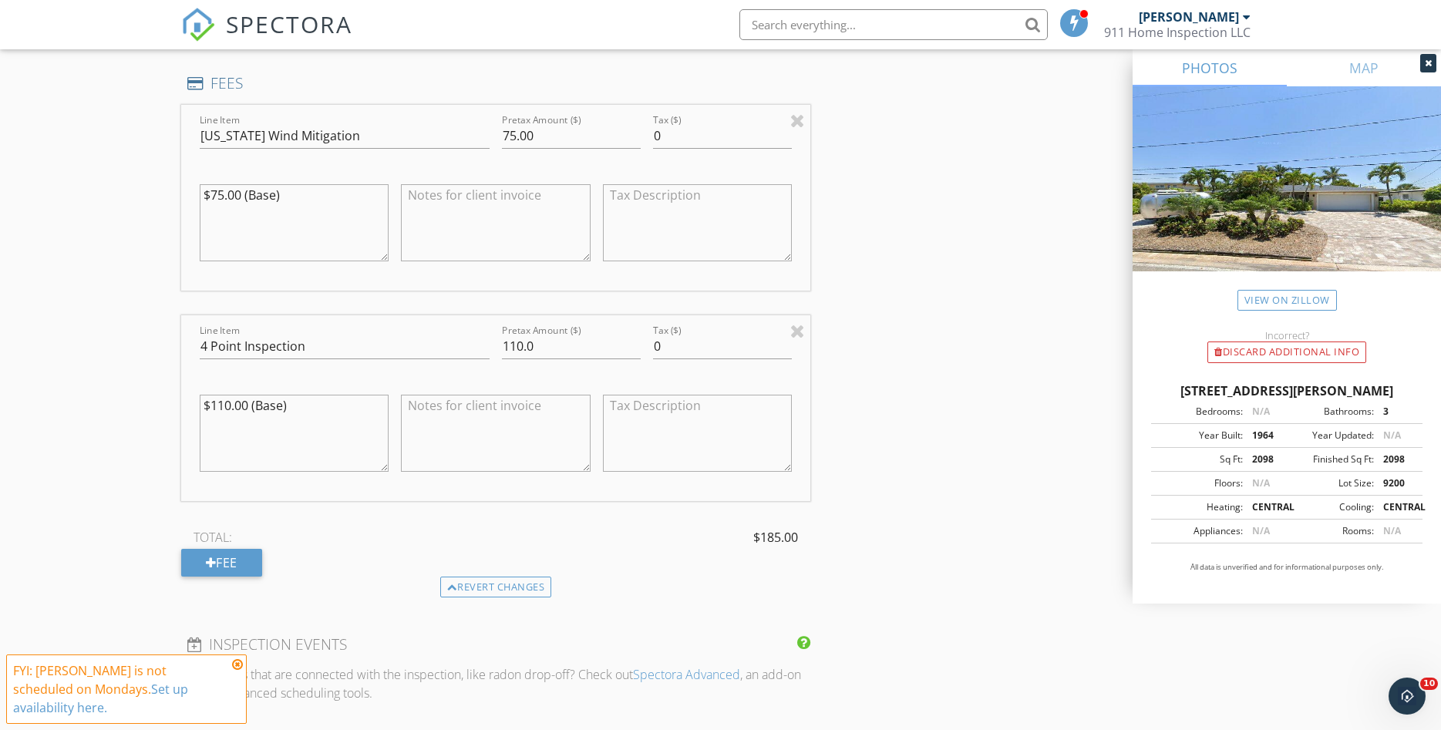
type textarea "$75.00 (Base)"
click at [540, 344] on input "110.0" at bounding box center [571, 346] width 139 height 25
type input "1"
type input "15.0"
type input "150.00"
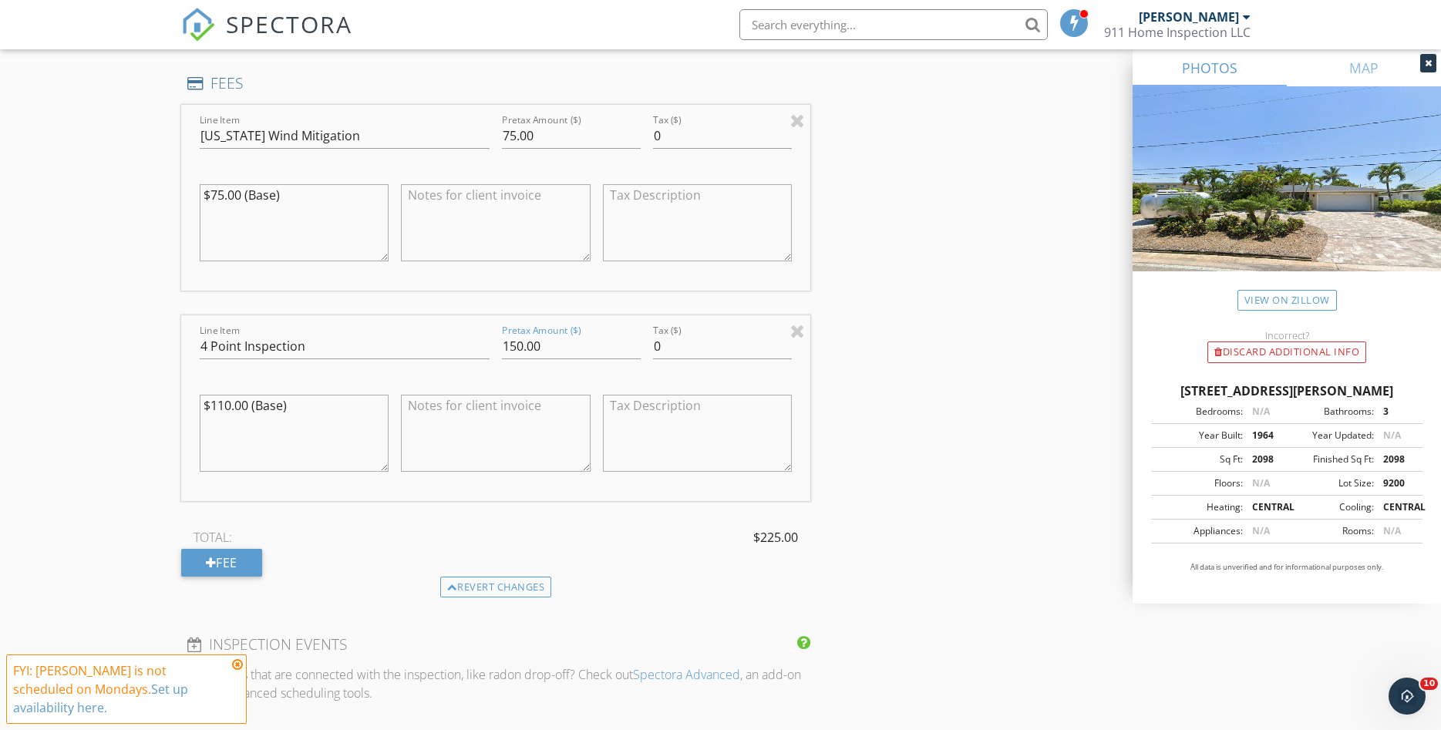
click at [247, 412] on textarea "$110.00 (Base)" at bounding box center [295, 433] width 190 height 77
type textarea "$150.00 (Base)"
type input "0.01"
type textarea "$150.00 (Base)"
click at [789, 341] on input "0.01" at bounding box center [722, 346] width 139 height 25
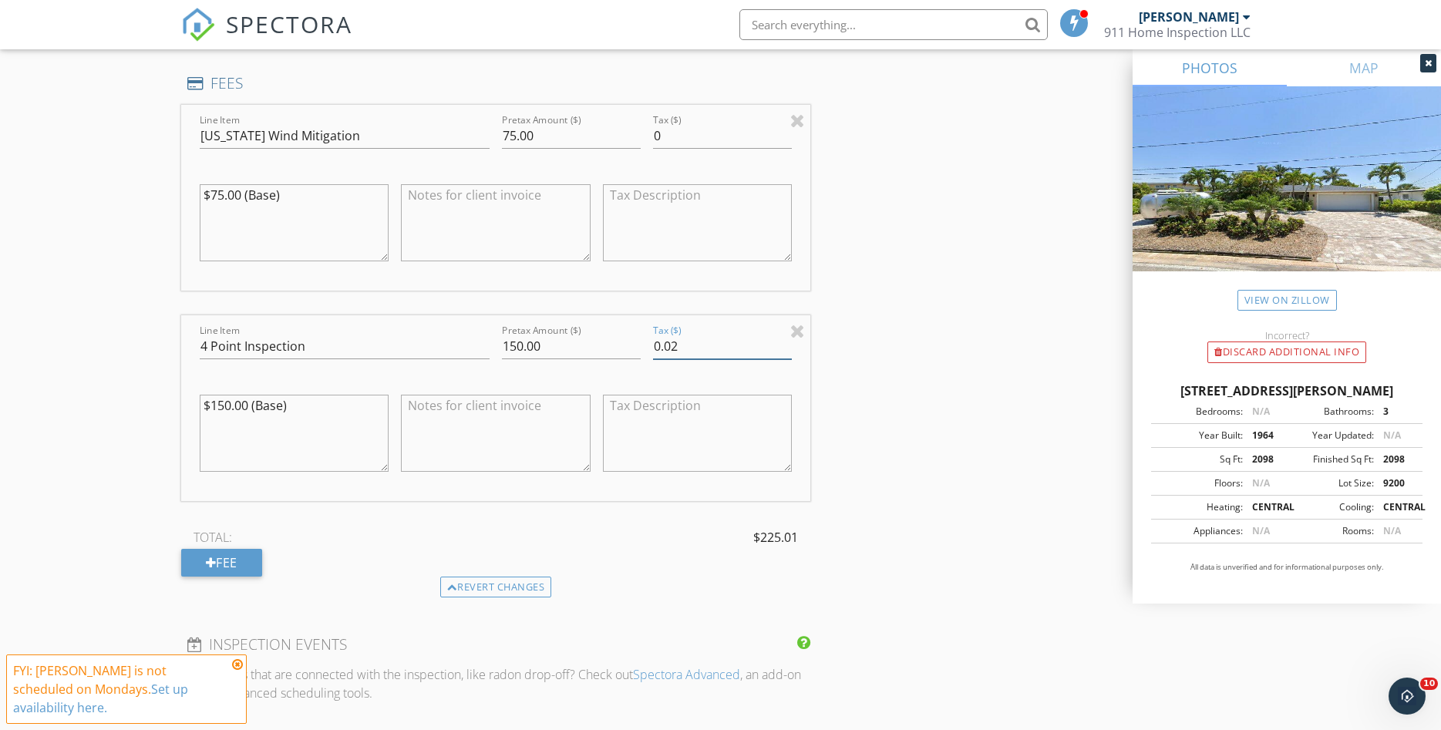
click at [789, 341] on input "0.02" at bounding box center [722, 346] width 139 height 25
click at [789, 341] on input "0.03" at bounding box center [722, 346] width 139 height 25
click at [789, 341] on input "0.04" at bounding box center [722, 346] width 139 height 25
click at [787, 348] on input "0.03" at bounding box center [722, 346] width 139 height 25
click at [787, 348] on input "0.02" at bounding box center [722, 346] width 139 height 25
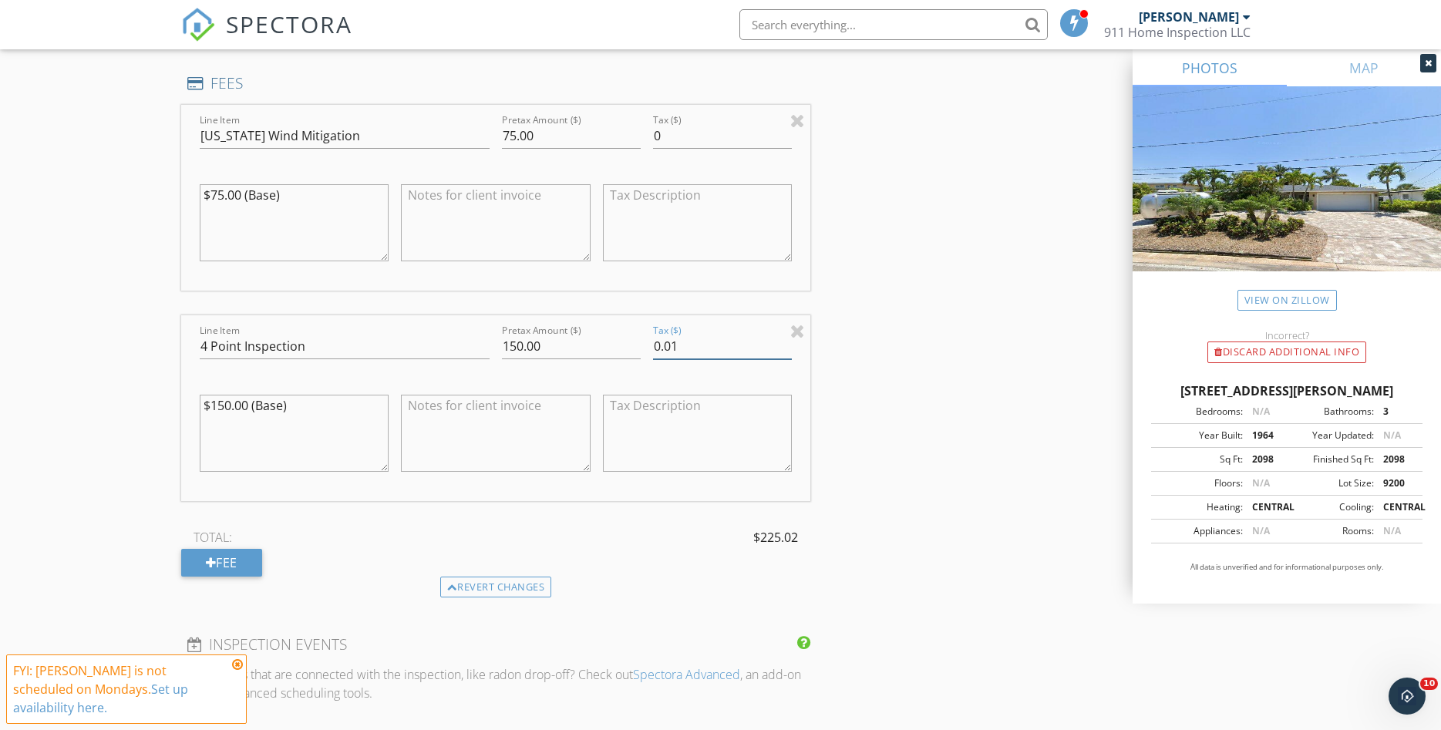
click at [787, 348] on input "0.01" at bounding box center [722, 346] width 139 height 25
type input "0"
click at [787, 348] on input "0" at bounding box center [722, 346] width 139 height 25
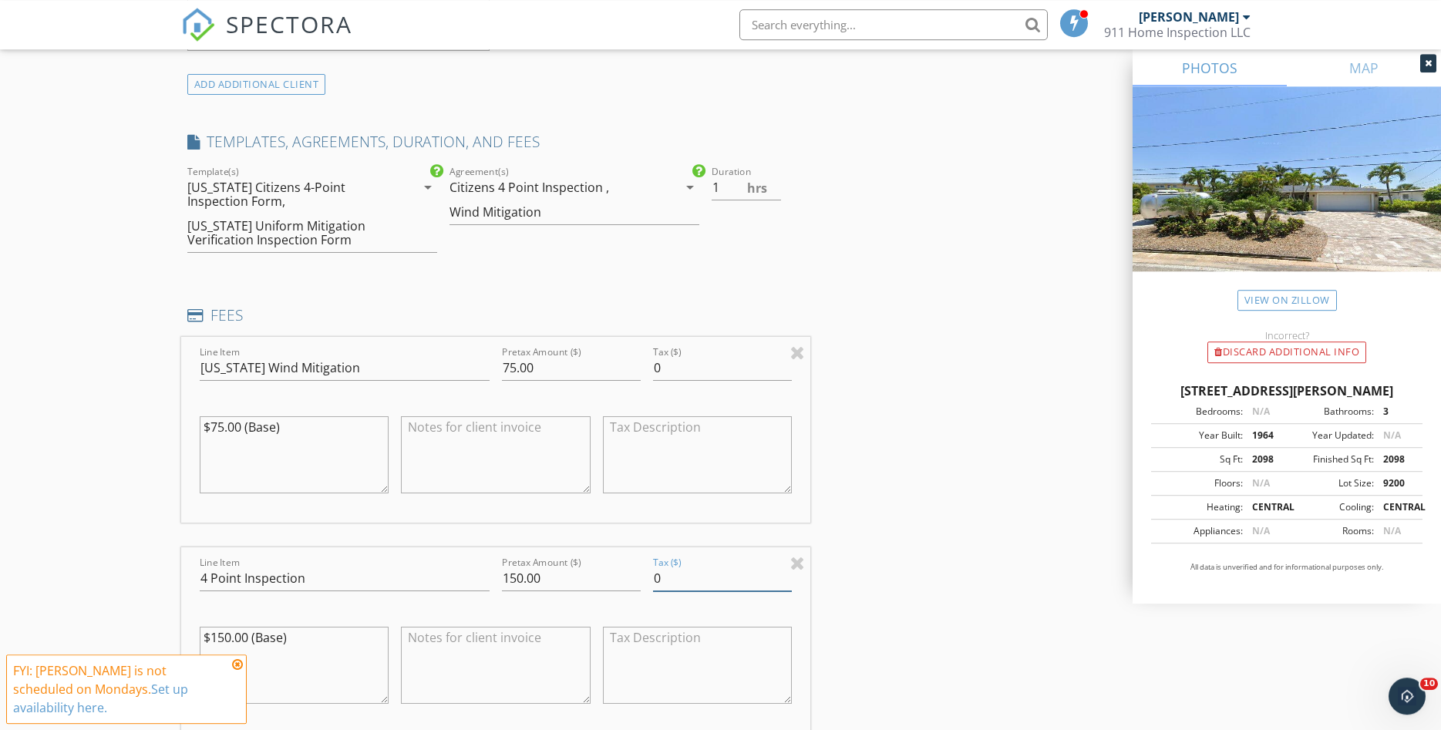
scroll to position [1101, 0]
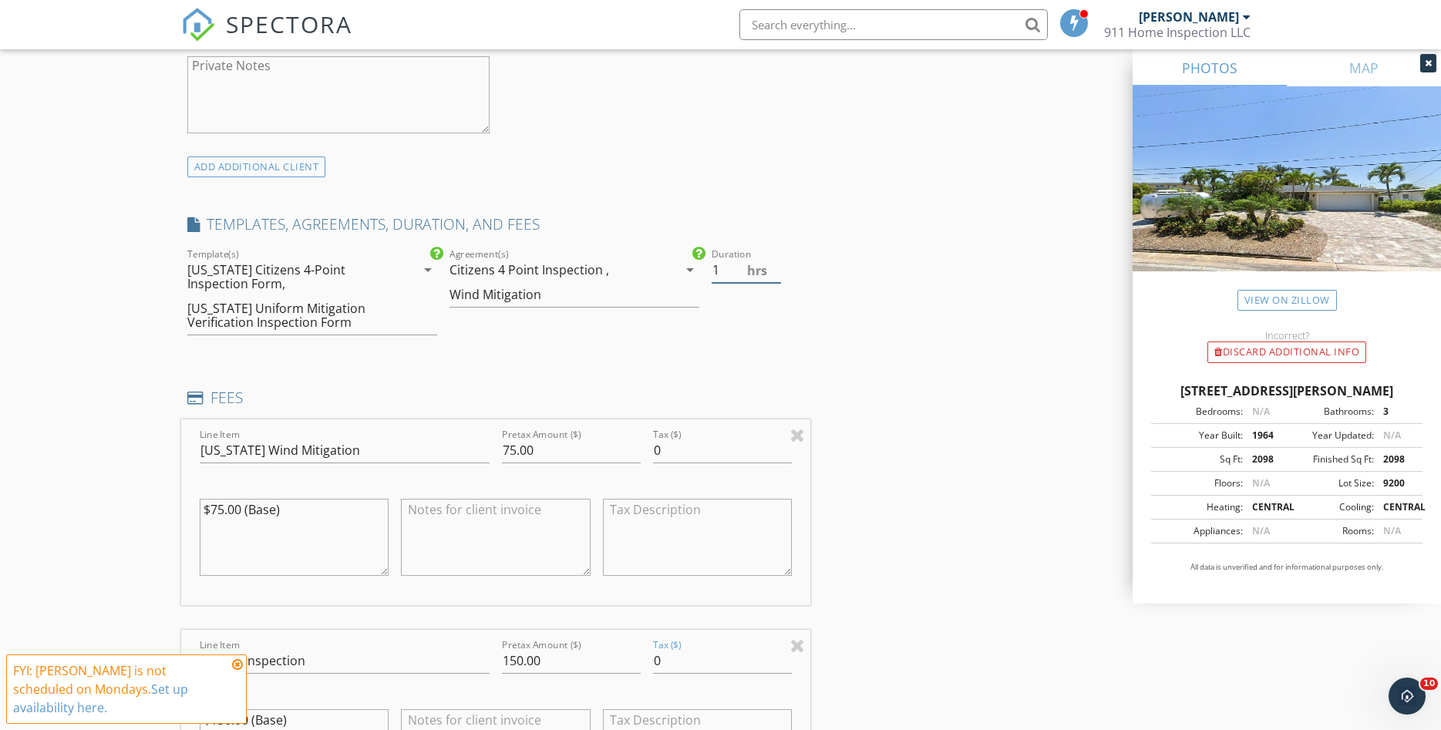
click at [772, 263] on input "1" at bounding box center [745, 269] width 69 height 25
click at [776, 268] on input "1.5" at bounding box center [745, 269] width 69 height 25
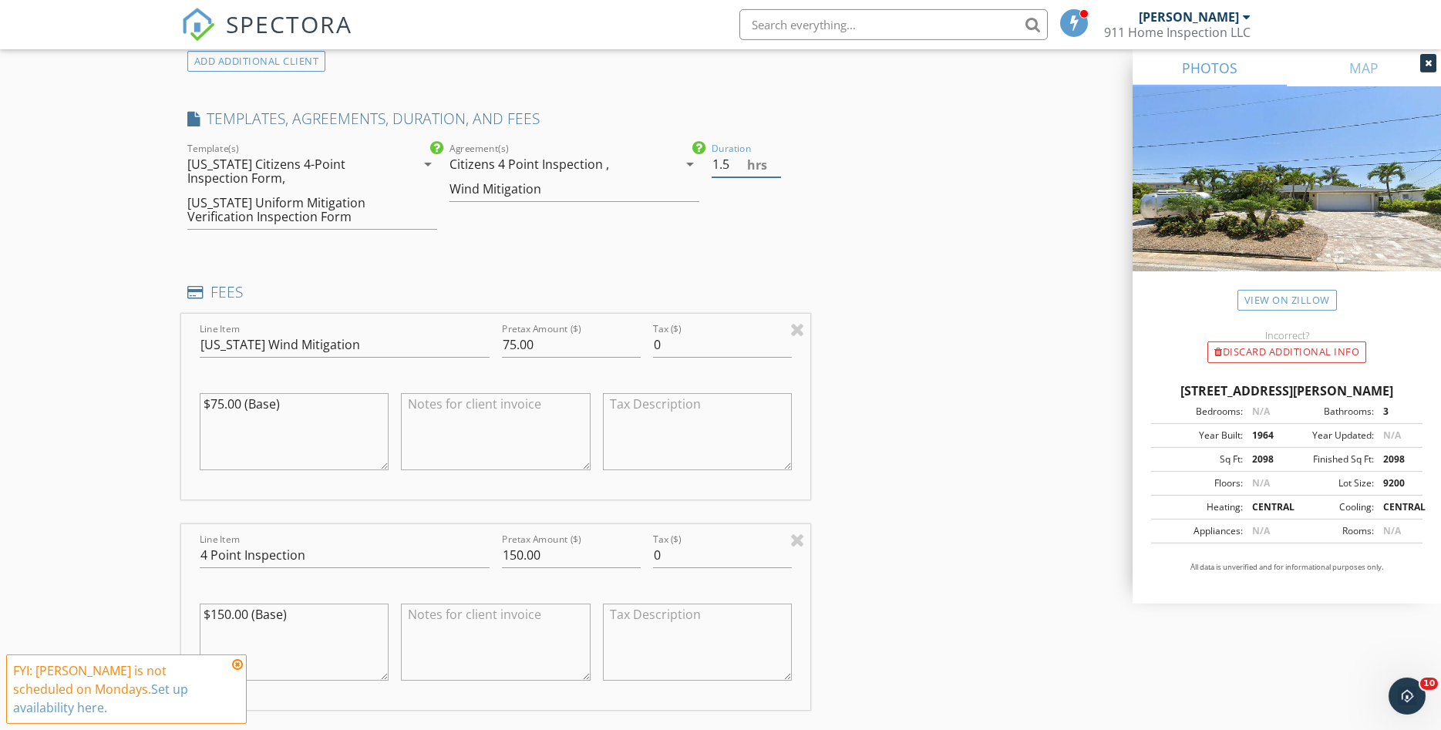
scroll to position [1022, 0]
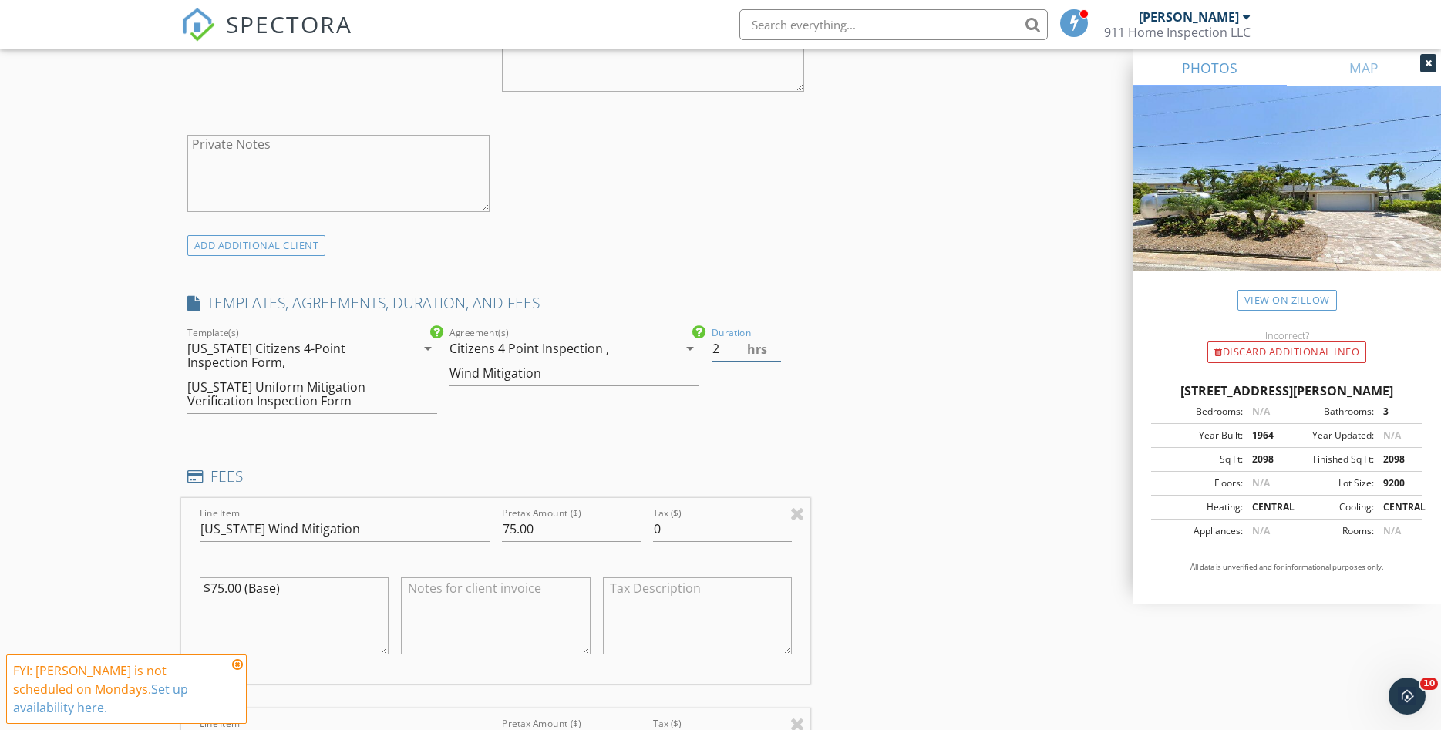
type input "2"
click at [772, 347] on input "2" at bounding box center [745, 348] width 69 height 25
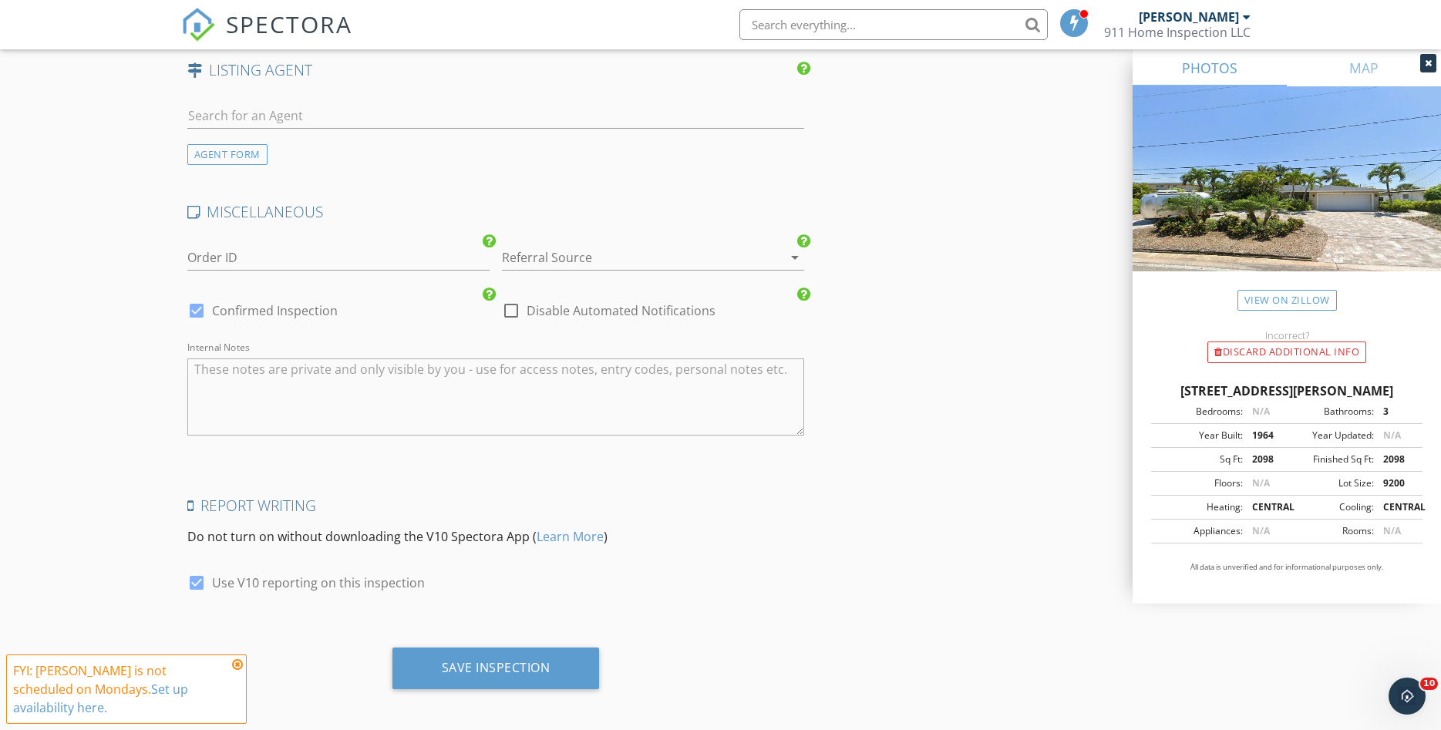
scroll to position [2444, 0]
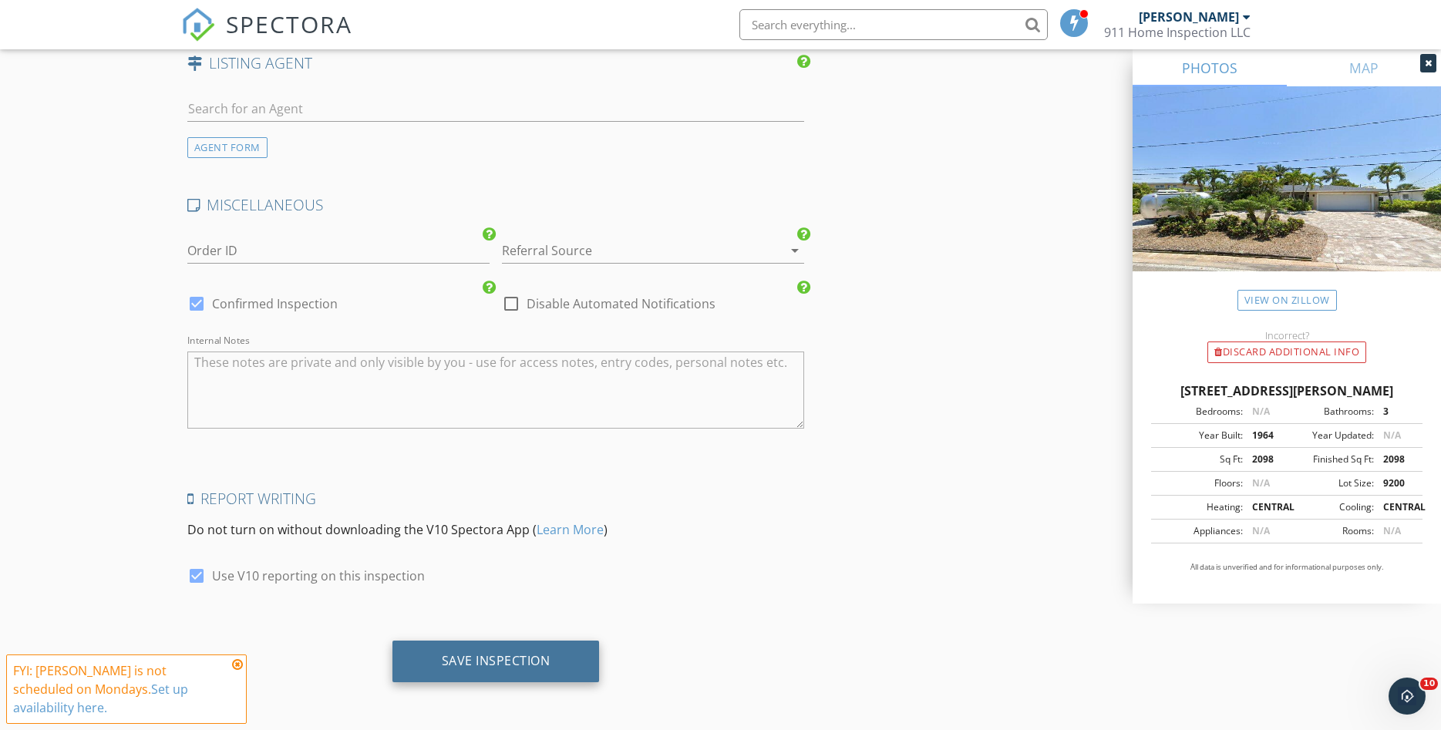
click at [486, 661] on div "Save Inspection" at bounding box center [496, 660] width 109 height 15
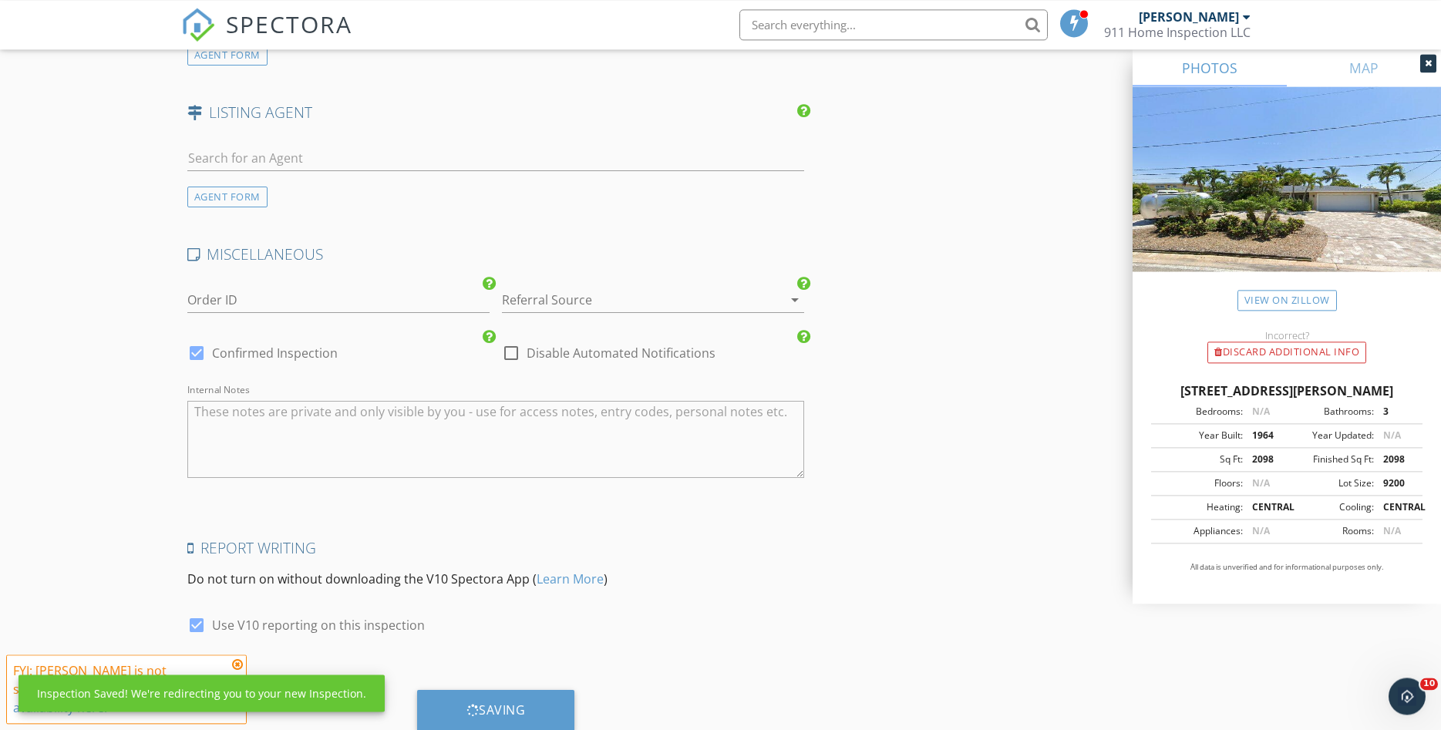
scroll to position [2030, 0]
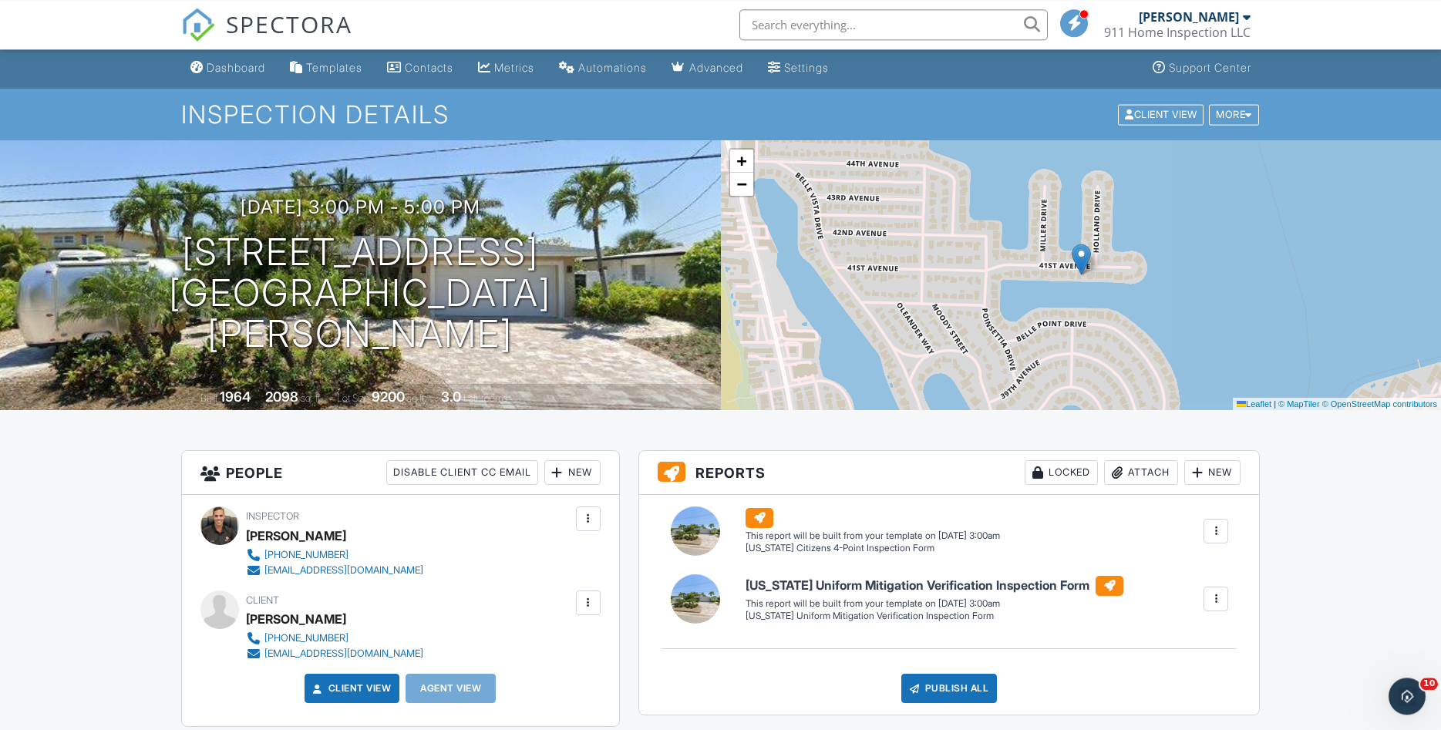
scroll to position [315, 0]
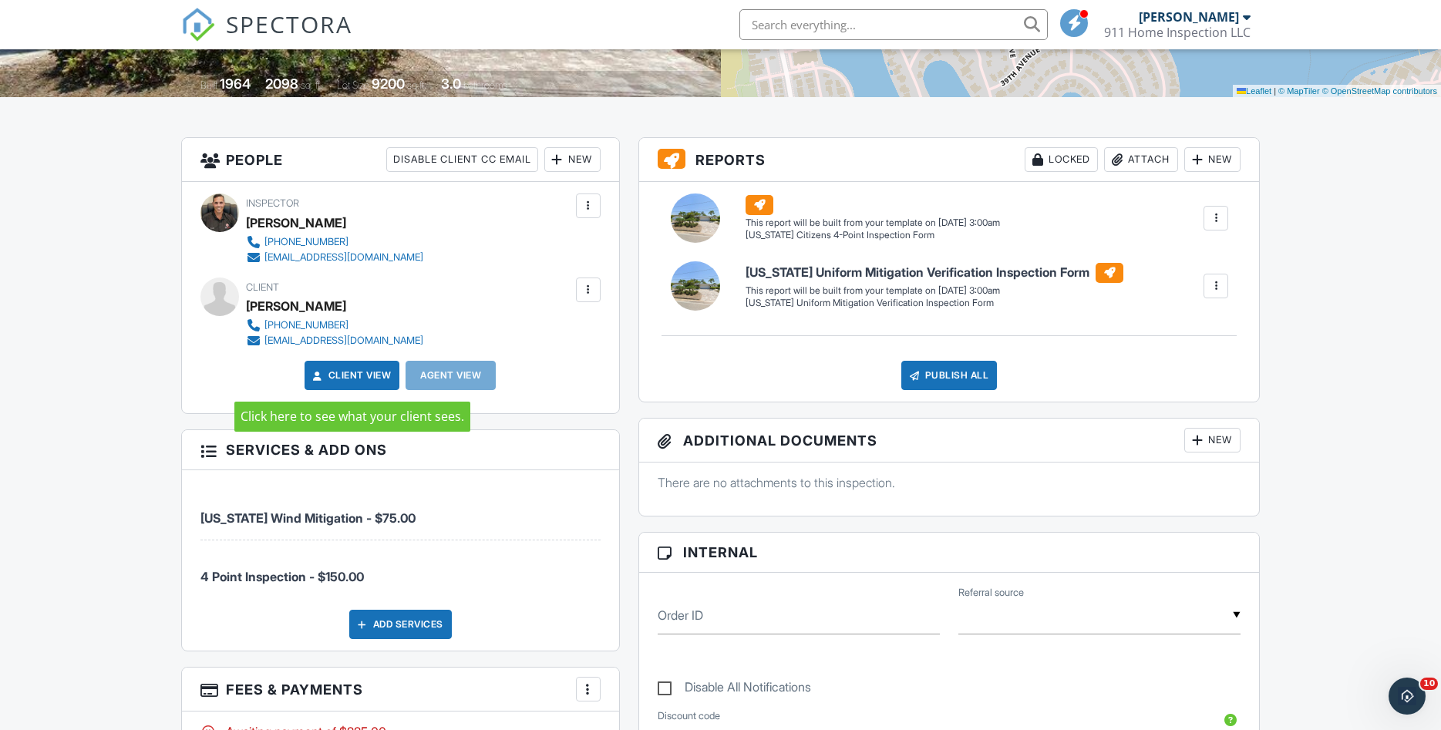
click at [350, 370] on link "Client View" at bounding box center [351, 375] width 82 height 15
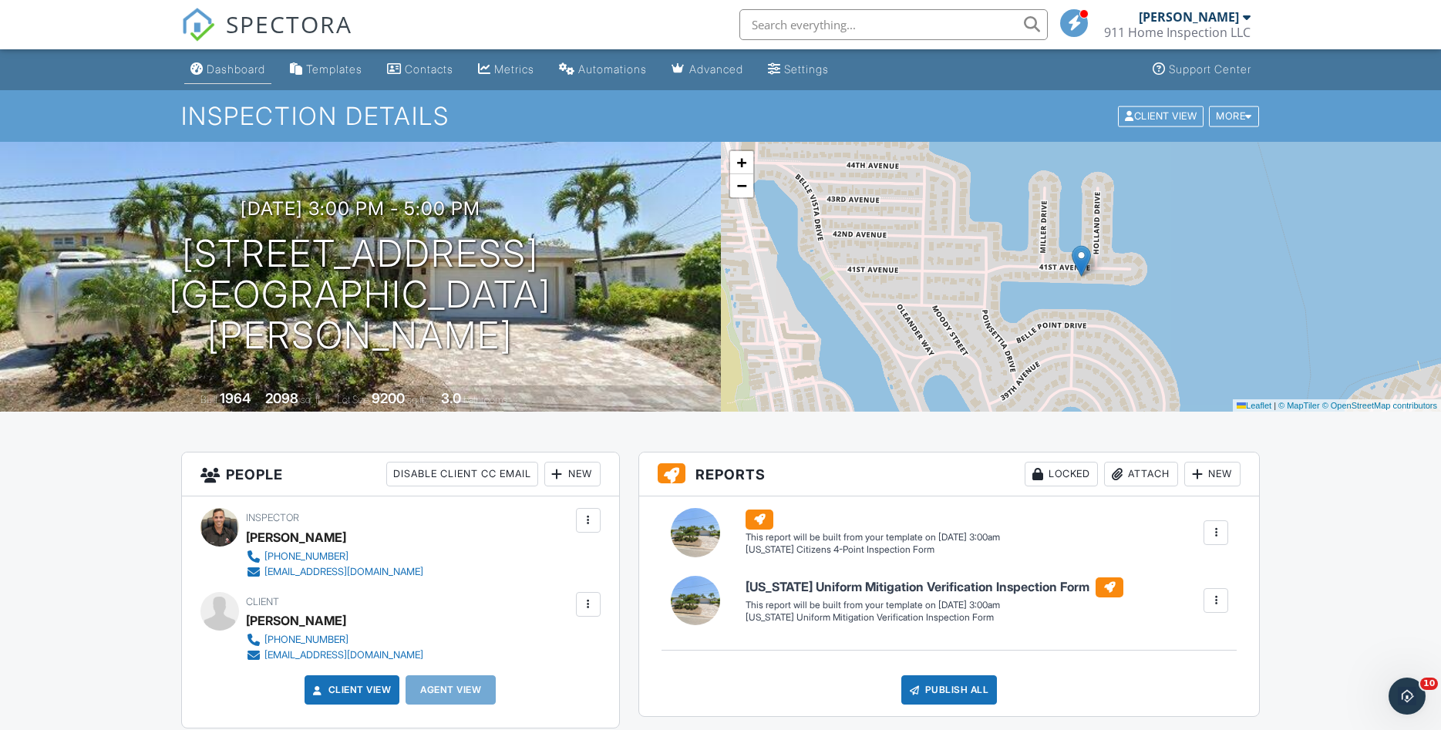
click at [247, 64] on div "Dashboard" at bounding box center [236, 68] width 59 height 13
